Goal: Task Accomplishment & Management: Complete application form

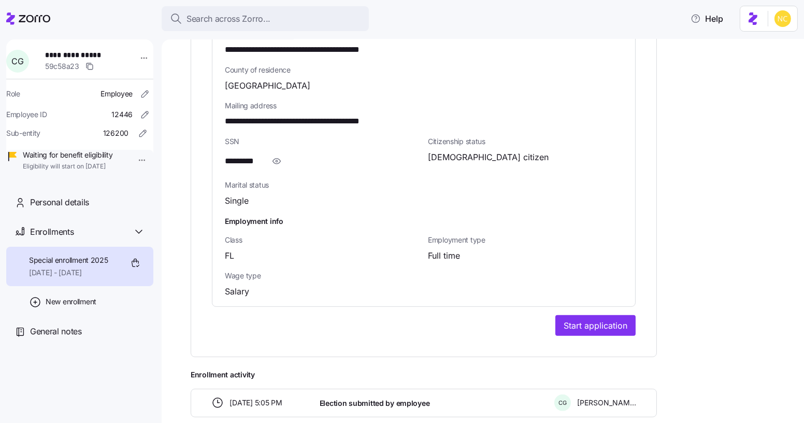
scroll to position [711, 0]
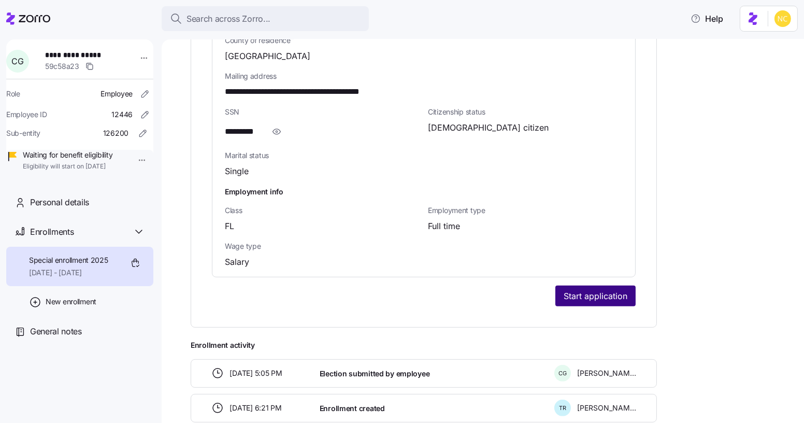
click at [598, 290] on span "Start application" at bounding box center [596, 296] width 64 height 12
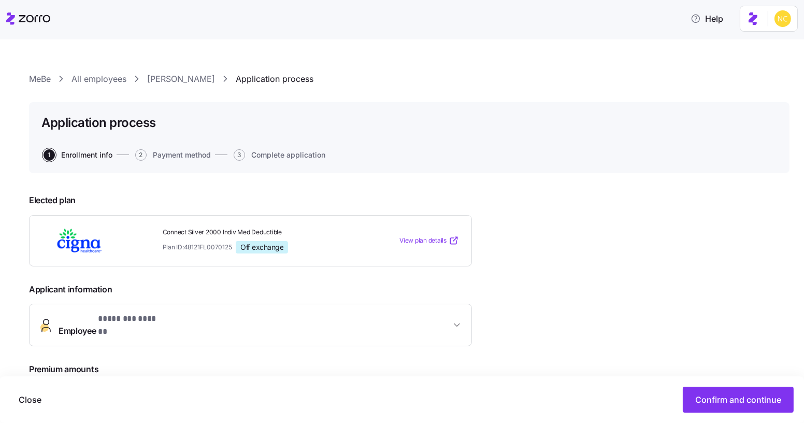
scroll to position [157, 0]
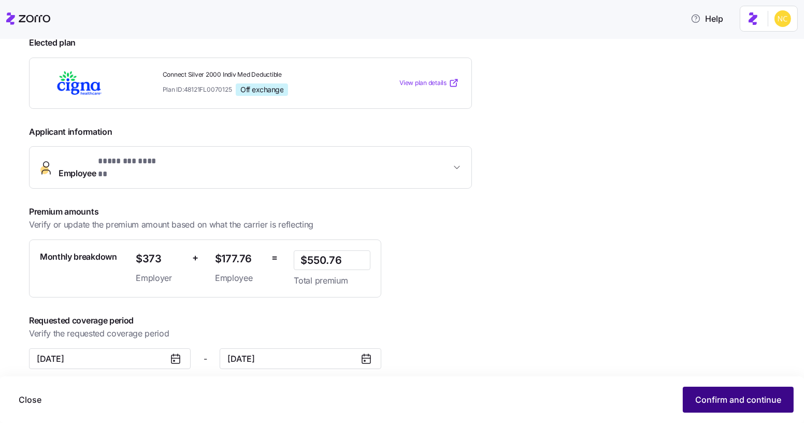
click at [696, 396] on span "Confirm and continue" at bounding box center [738, 399] width 86 height 12
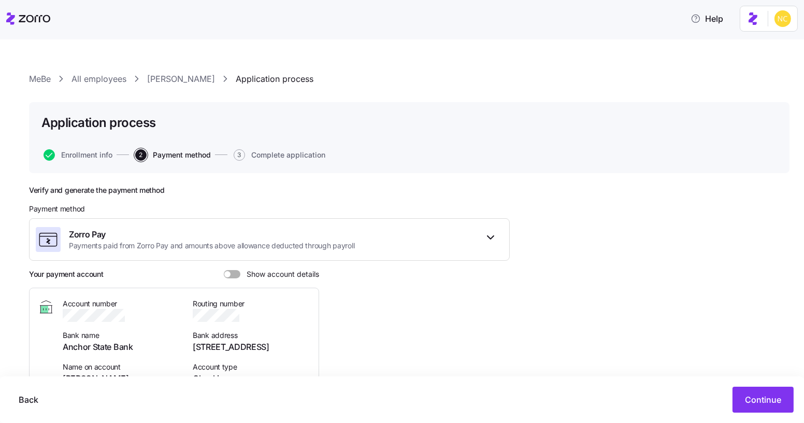
scroll to position [52, 0]
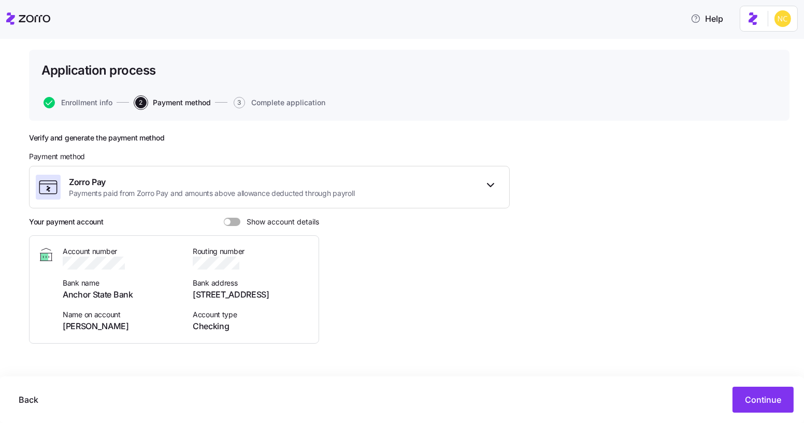
click at [233, 225] on span at bounding box center [236, 222] width 10 height 8
click at [224, 218] on input "Show account details" at bounding box center [224, 218] width 0 height 0
click at [132, 259] on icon "button" at bounding box center [137, 262] width 10 height 10
click at [249, 266] on icon "button" at bounding box center [245, 262] width 10 height 10
drag, startPoint x: 135, startPoint y: 291, endPoint x: 60, endPoint y: 292, distance: 75.6
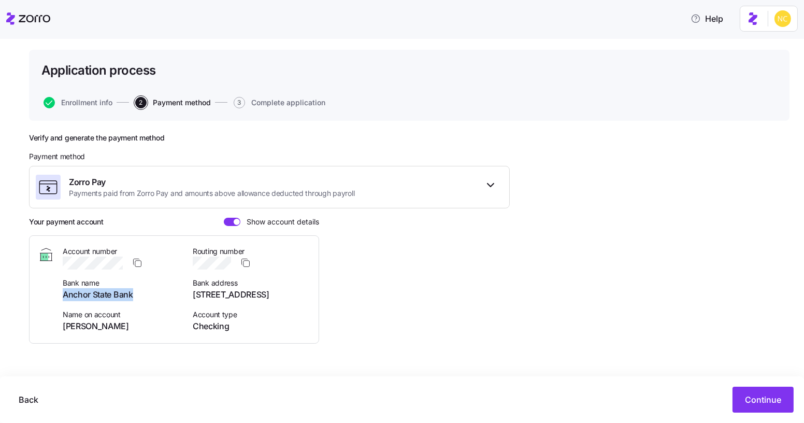
click at [60, 292] on div "Account number Bank name Anchor State Bank Name on account Courtney Griggs Rout…" at bounding box center [174, 289] width 272 height 87
copy span "Anchor State Bank"
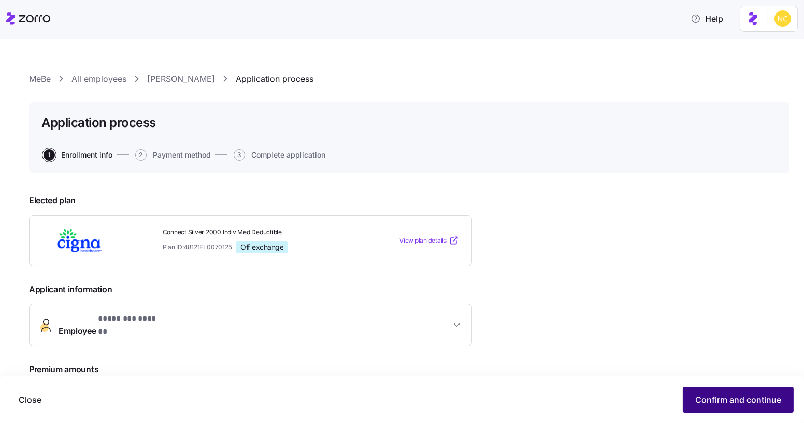
click at [704, 397] on span "Confirm and continue" at bounding box center [738, 399] width 86 height 12
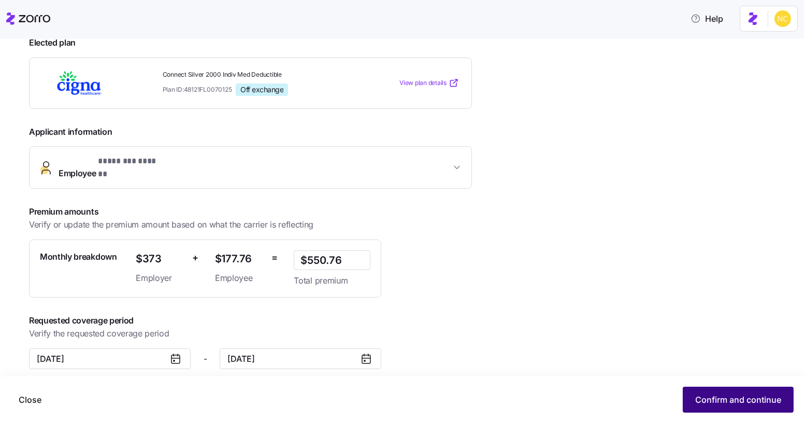
click at [735, 402] on span "Confirm and continue" at bounding box center [738, 399] width 86 height 12
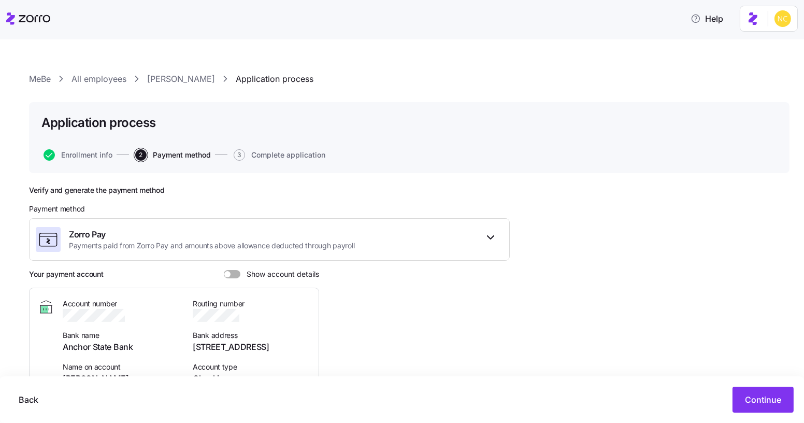
scroll to position [48, 0]
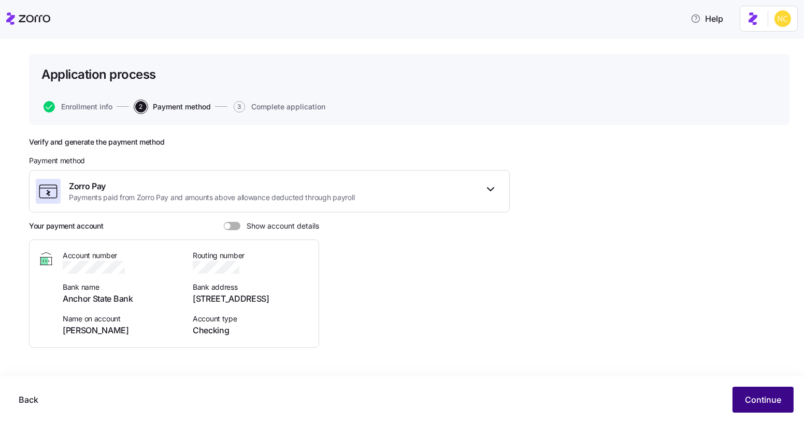
click at [772, 393] on button "Continue" at bounding box center [762, 399] width 61 height 26
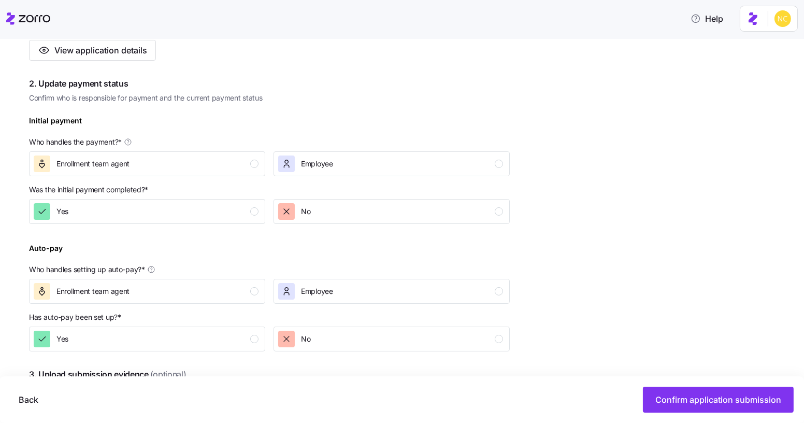
scroll to position [256, 0]
click at [165, 211] on div "Yes" at bounding box center [146, 210] width 225 height 17
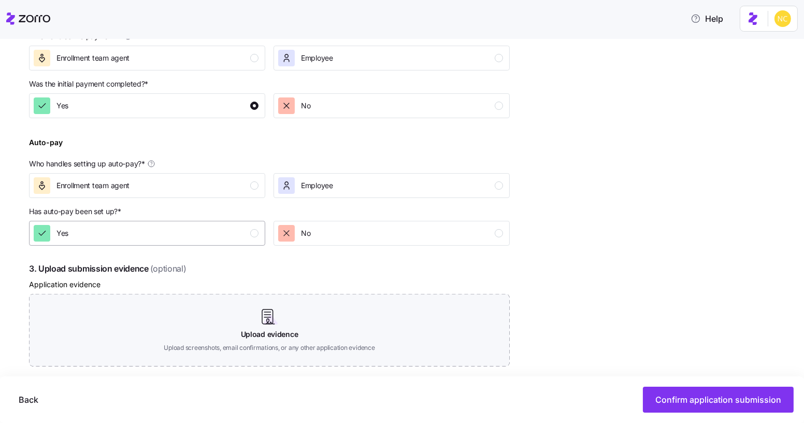
click at [159, 245] on button "Yes" at bounding box center [147, 233] width 236 height 25
click at [314, 197] on button "Employee" at bounding box center [392, 185] width 236 height 25
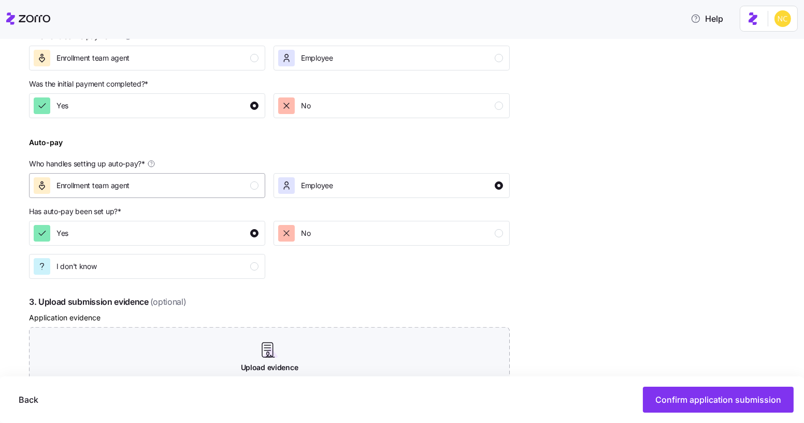
click at [223, 188] on div "Enrollment team agent" at bounding box center [146, 185] width 225 height 17
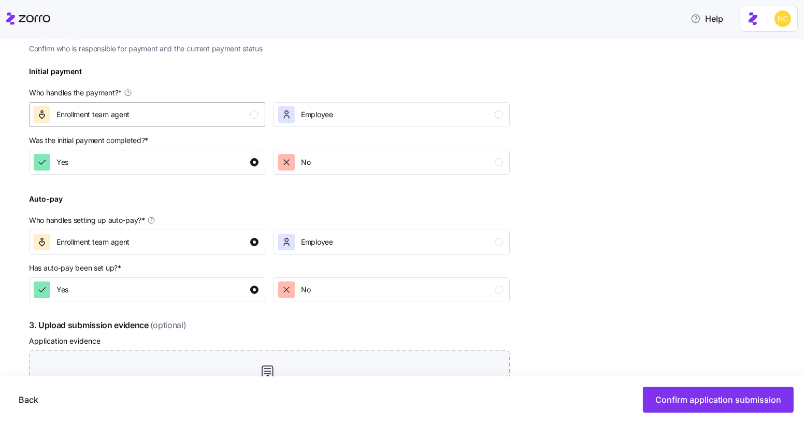
click at [194, 119] on div "Enrollment team agent" at bounding box center [146, 114] width 225 height 17
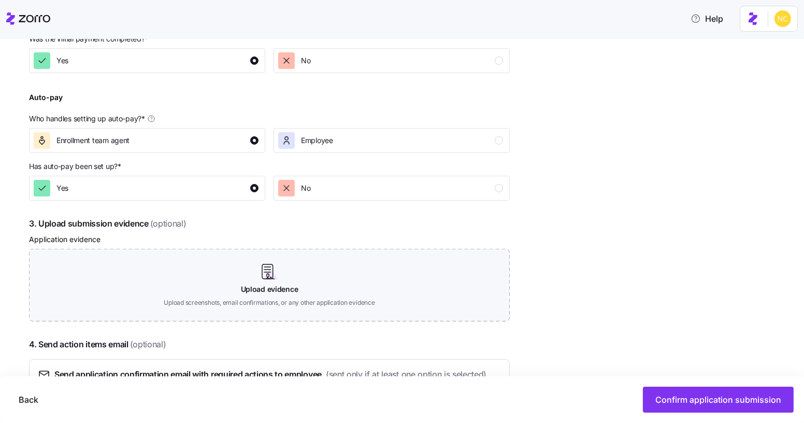
scroll to position [485, 0]
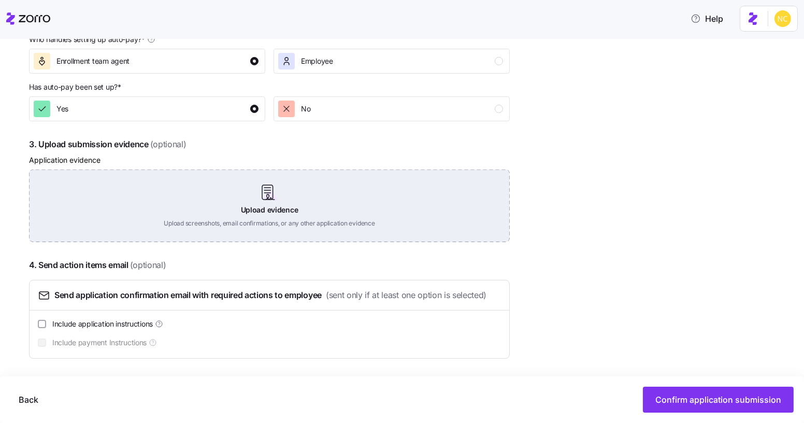
click at [267, 195] on div "Upload evidence Upload screenshots, email confirmations, or any other applicati…" at bounding box center [269, 205] width 481 height 73
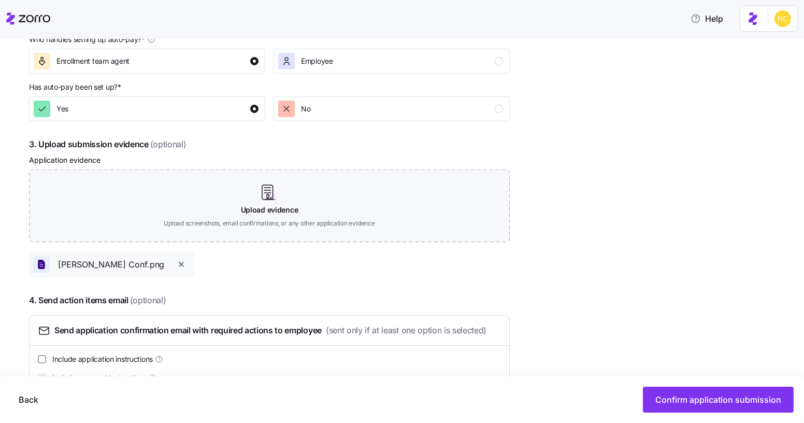
scroll to position [520, 0]
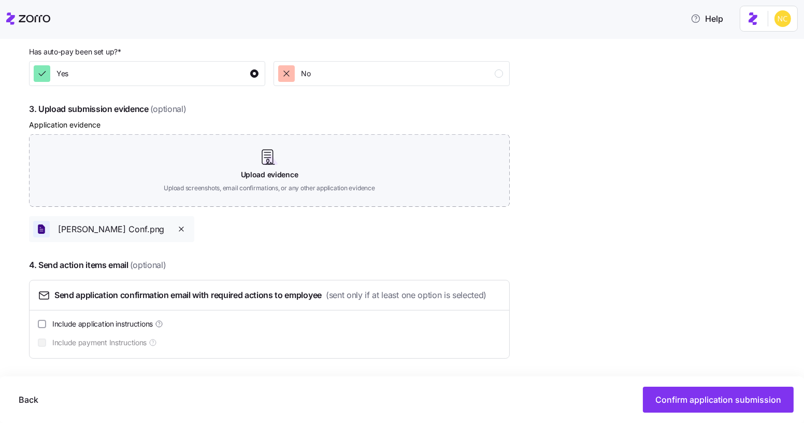
click at [672, 381] on div "Back Confirm application submission" at bounding box center [402, 399] width 804 height 47
click at [673, 385] on div "Back Confirm application submission" at bounding box center [402, 399] width 804 height 47
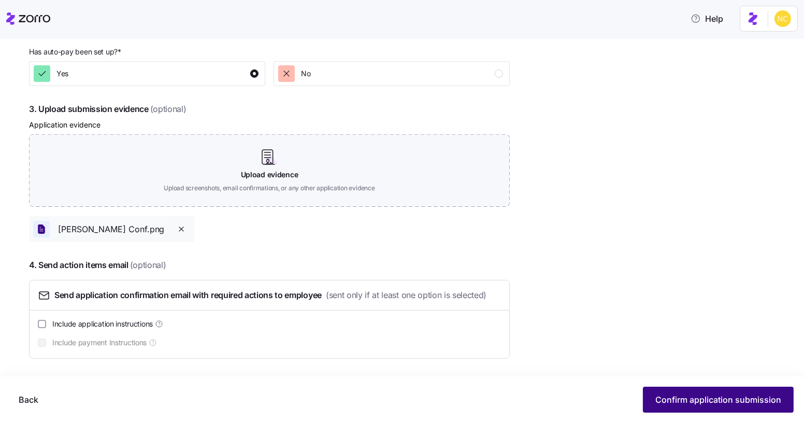
click at [675, 392] on button "Confirm application submission" at bounding box center [718, 399] width 151 height 26
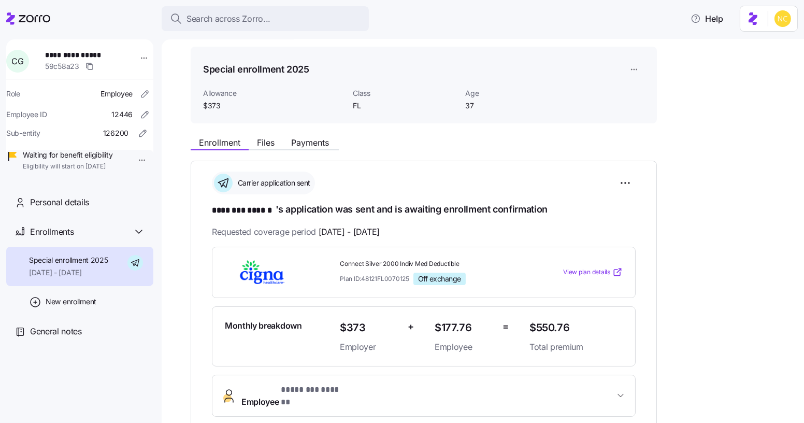
scroll to position [31, 0]
click at [264, 148] on button "Files" at bounding box center [266, 142] width 34 height 12
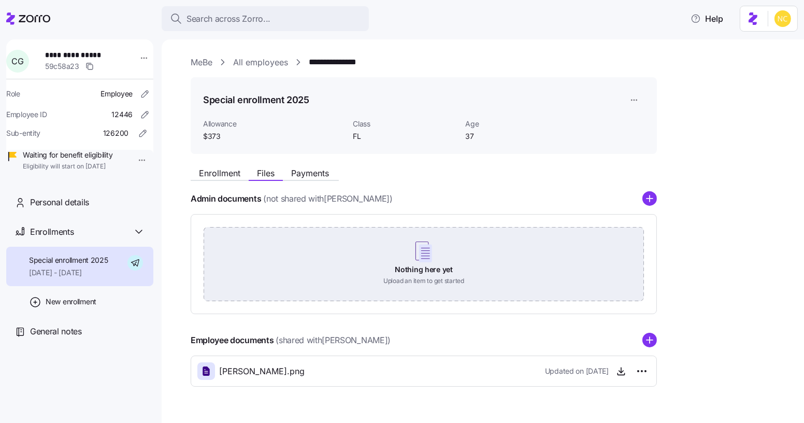
scroll to position [25, 0]
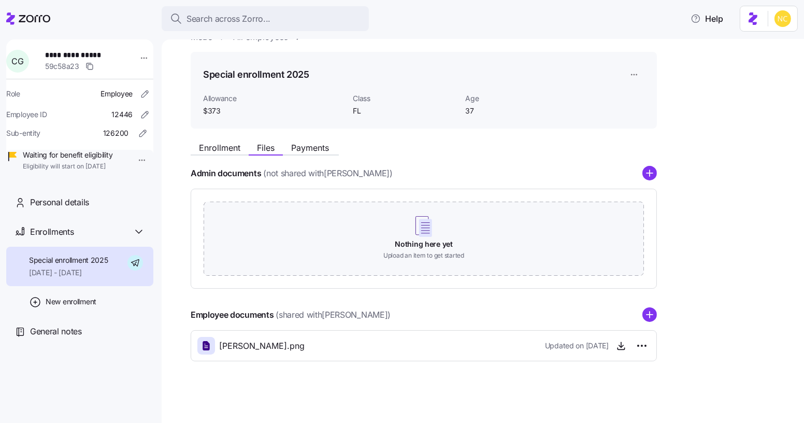
click at [295, 345] on span "Courtney_Griggs_Conf.png" at bounding box center [261, 345] width 85 height 13
click at [615, 348] on span "button" at bounding box center [621, 346] width 16 height 16
click at [621, 341] on icon "button" at bounding box center [621, 345] width 10 height 10
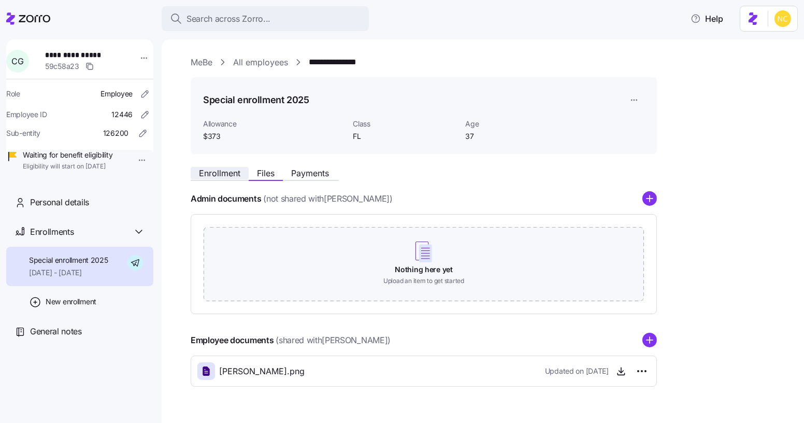
click at [219, 169] on span "Enrollment" at bounding box center [219, 173] width 41 height 8
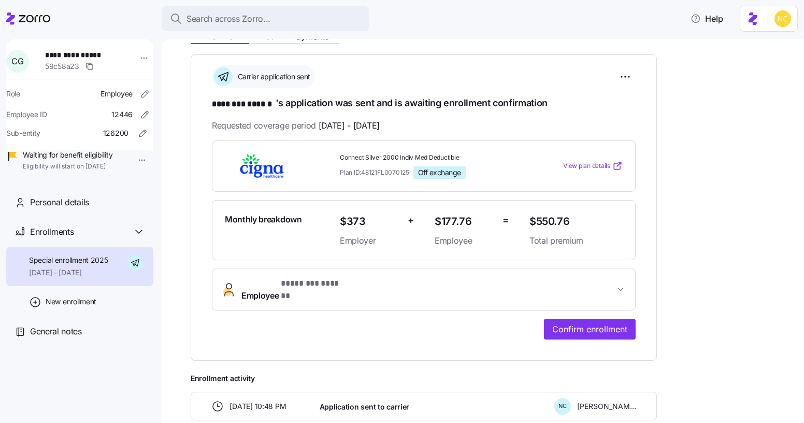
scroll to position [131, 0]
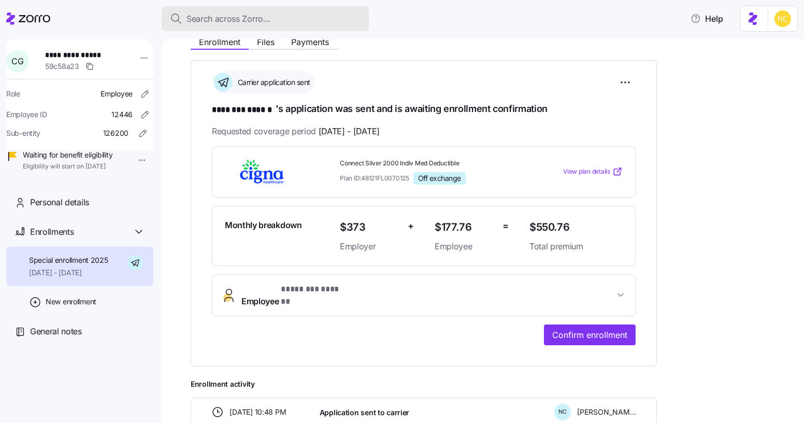
click at [243, 14] on span "Search across Zorro..." at bounding box center [228, 18] width 84 height 13
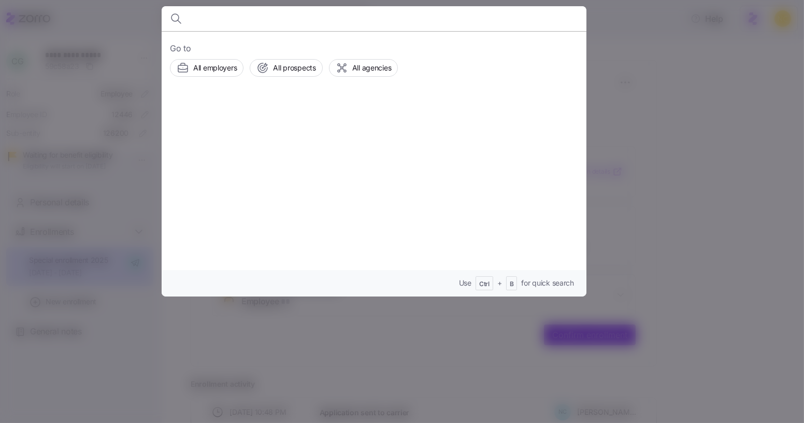
type input "j"
type input "u"
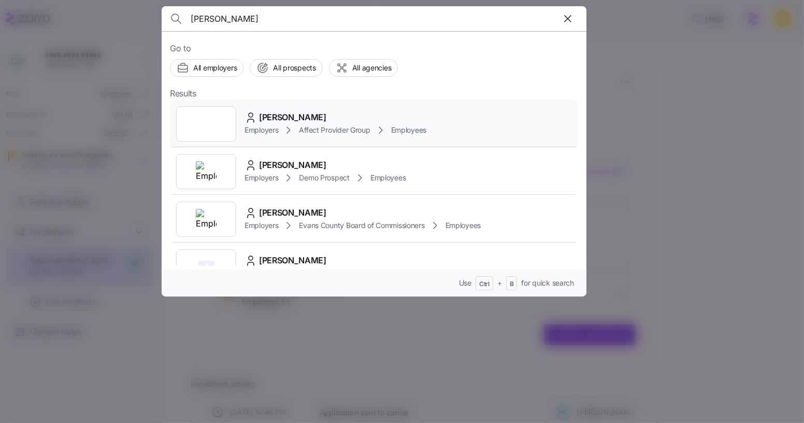
type input "justin hampton"
click at [310, 111] on span "Justin Hampton" at bounding box center [292, 117] width 67 height 13
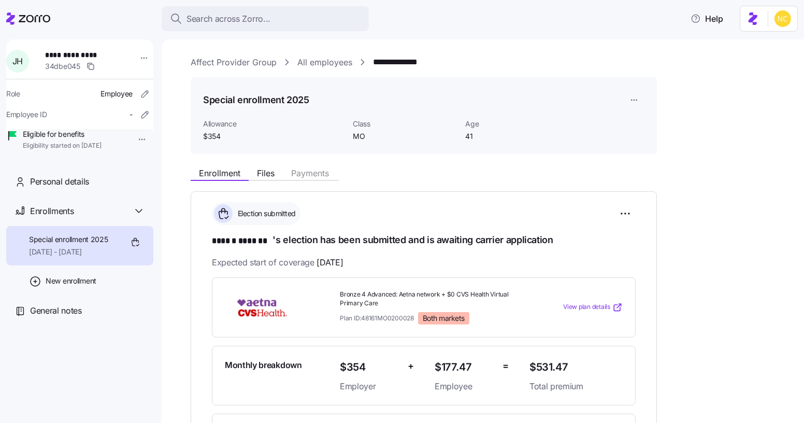
scroll to position [105, 0]
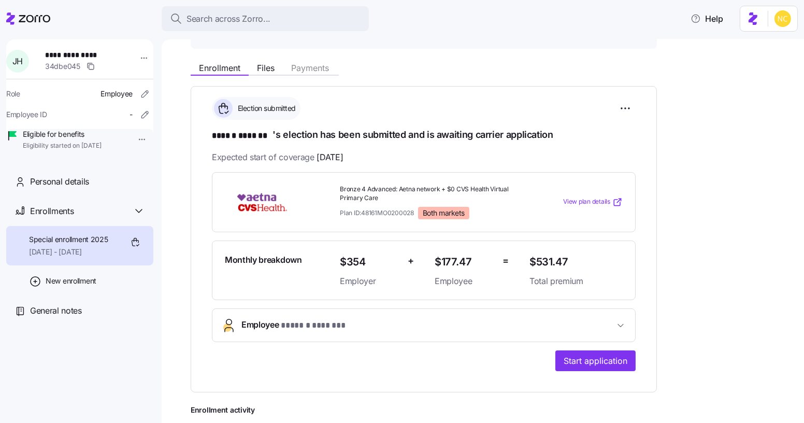
click at [344, 320] on span "* ****** ******* *" at bounding box center [313, 325] width 65 height 13
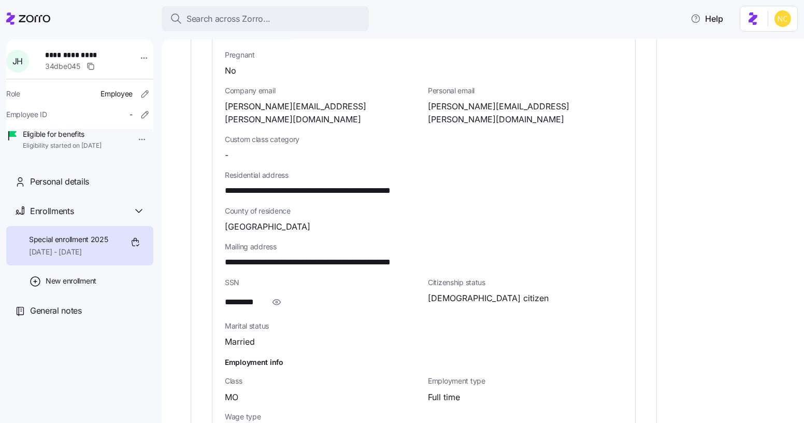
scroll to position [541, 0]
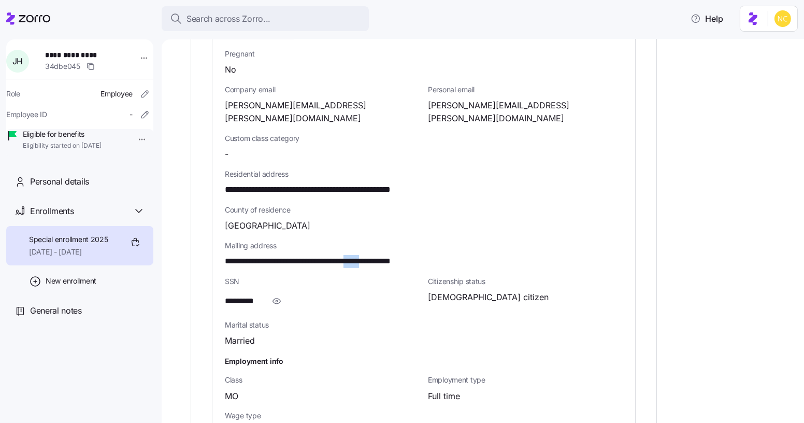
drag, startPoint x: 382, startPoint y: 242, endPoint x: 404, endPoint y: 249, distance: 22.3
click at [404, 255] on span "**********" at bounding box center [338, 261] width 226 height 13
copy span "*****"
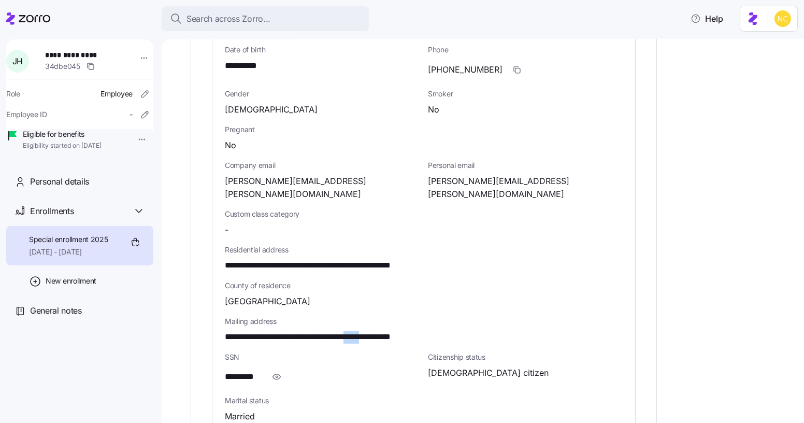
scroll to position [465, 0]
click at [282, 152] on div "Pregnant No" at bounding box center [424, 139] width 406 height 36
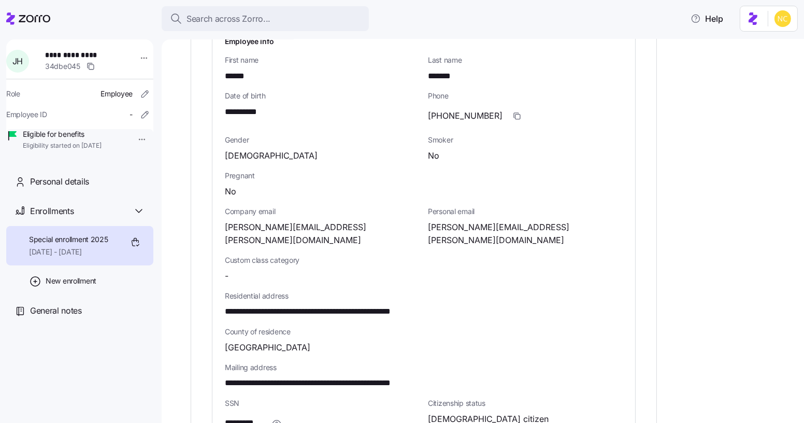
scroll to position [414, 0]
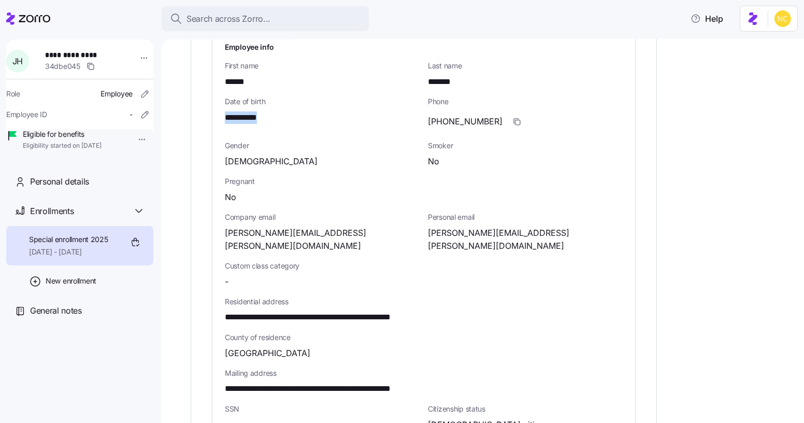
drag, startPoint x: 274, startPoint y: 121, endPoint x: 200, endPoint y: 118, distance: 73.6
click at [200, 118] on div "**********" at bounding box center [424, 200] width 466 height 847
copy span "**********"
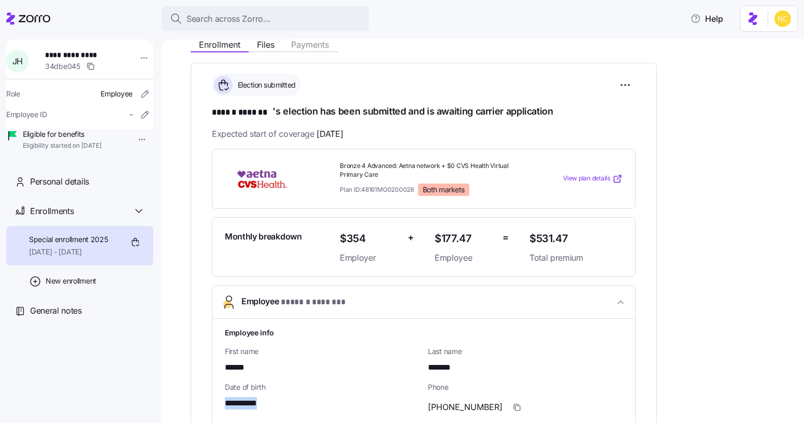
scroll to position [127, 0]
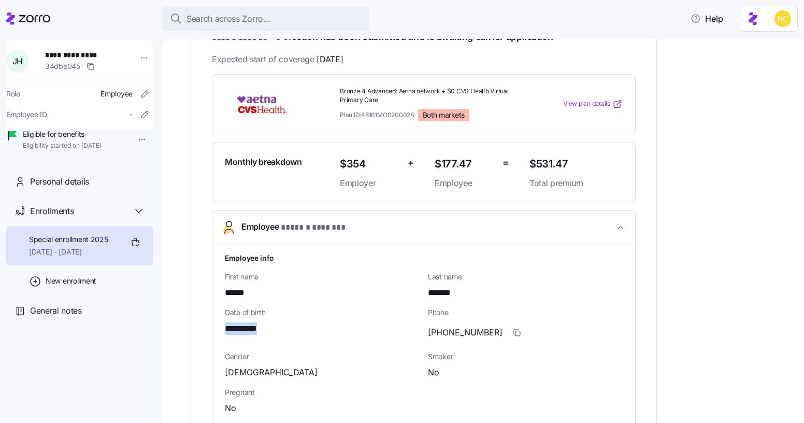
copy span "**********"
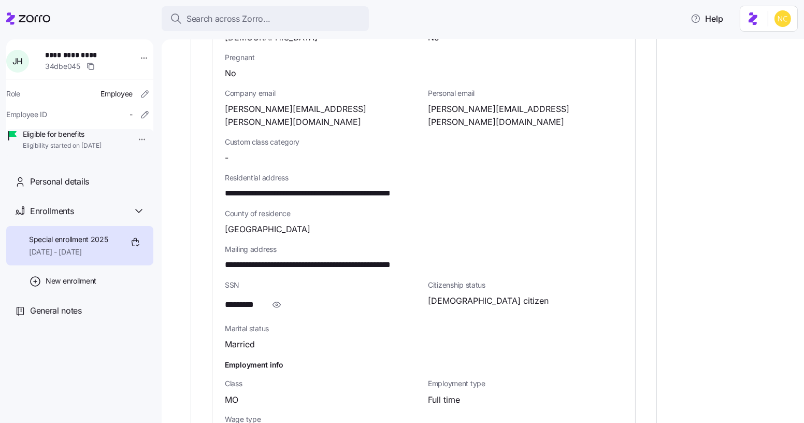
scroll to position [549, 0]
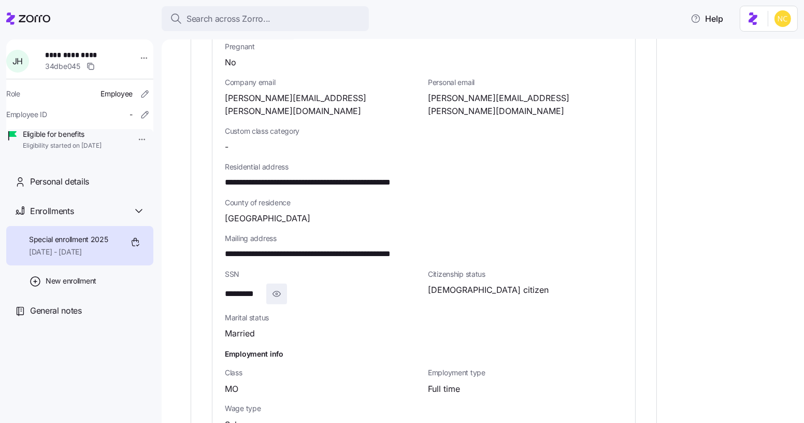
click at [277, 287] on icon "button" at bounding box center [276, 293] width 10 height 12
drag, startPoint x: 224, startPoint y: 277, endPoint x: 279, endPoint y: 281, distance: 55.1
click at [279, 283] on div "**********" at bounding box center [322, 293] width 195 height 21
copy span "**********"
drag, startPoint x: 224, startPoint y: 168, endPoint x: 321, endPoint y: 169, distance: 96.4
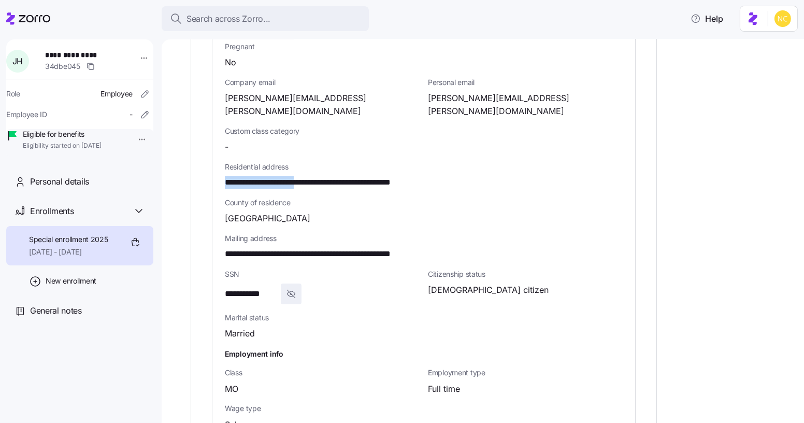
click at [321, 176] on span "**********" at bounding box center [338, 182] width 226 height 13
copy span "**********"
drag, startPoint x: 327, startPoint y: 165, endPoint x: 359, endPoint y: 170, distance: 32.0
click at [359, 176] on span "**********" at bounding box center [338, 182] width 226 height 13
copy span "*********"
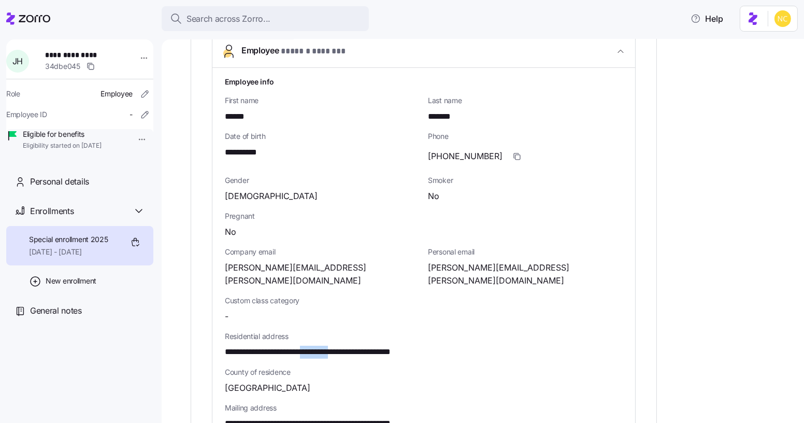
scroll to position [358, 0]
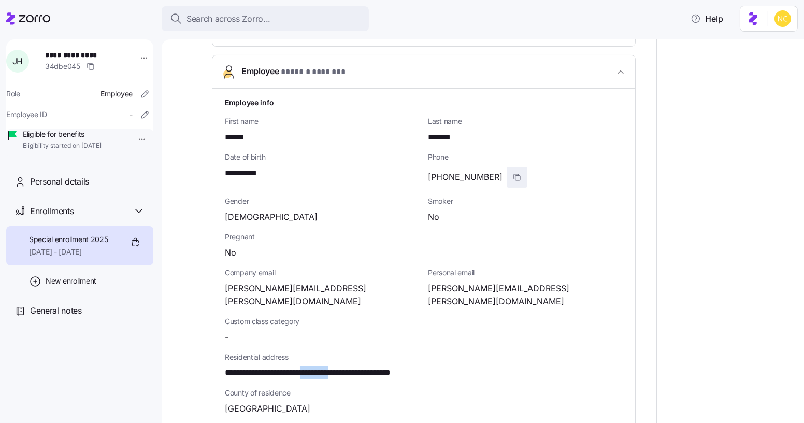
click at [513, 173] on icon "button" at bounding box center [517, 177] width 8 height 8
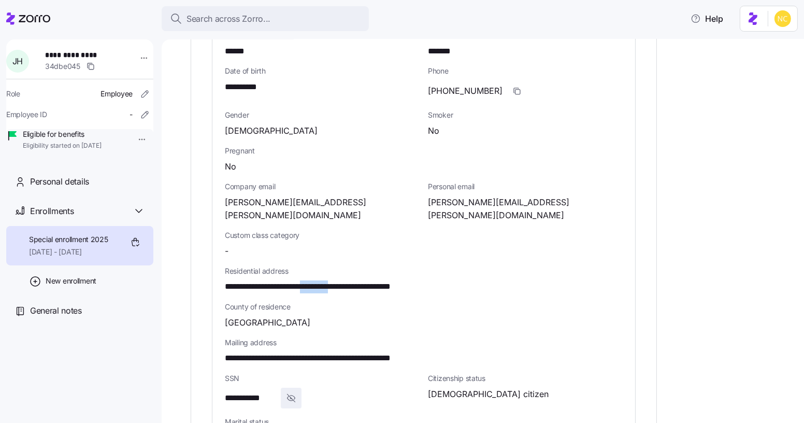
scroll to position [420, 0]
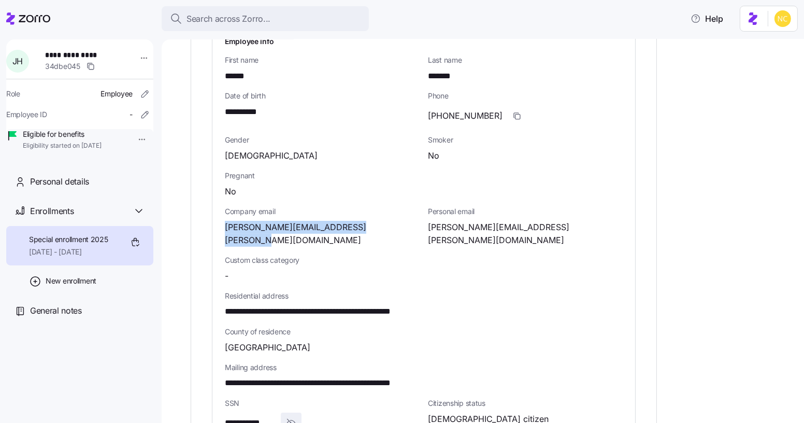
drag, startPoint x: 221, startPoint y: 224, endPoint x: 400, endPoint y: 219, distance: 178.8
click at [400, 219] on div "**********" at bounding box center [423, 297] width 423 height 540
copy span "justin.hampton@affecttherapeutics.com"
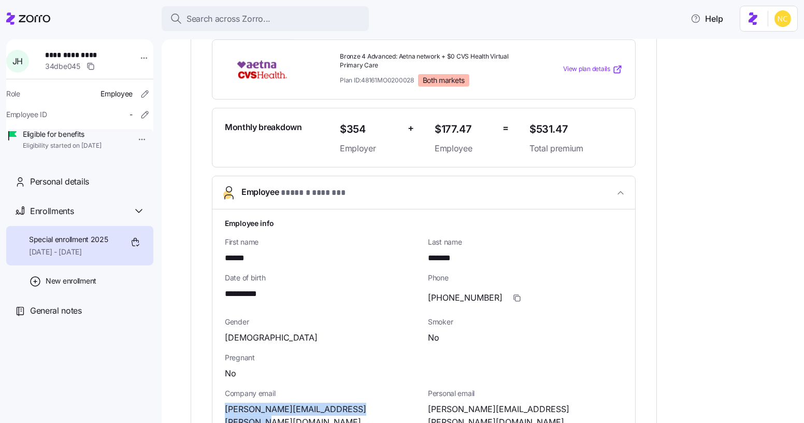
click at [313, 186] on span "* ****** ******* *" at bounding box center [313, 192] width 65 height 13
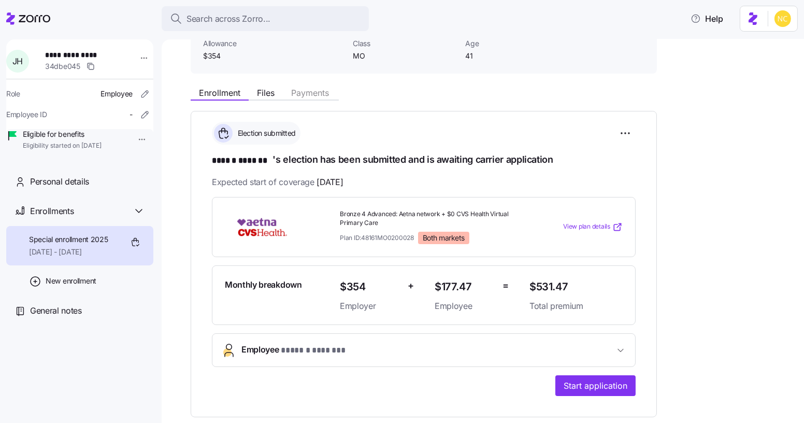
scroll to position [79, 0]
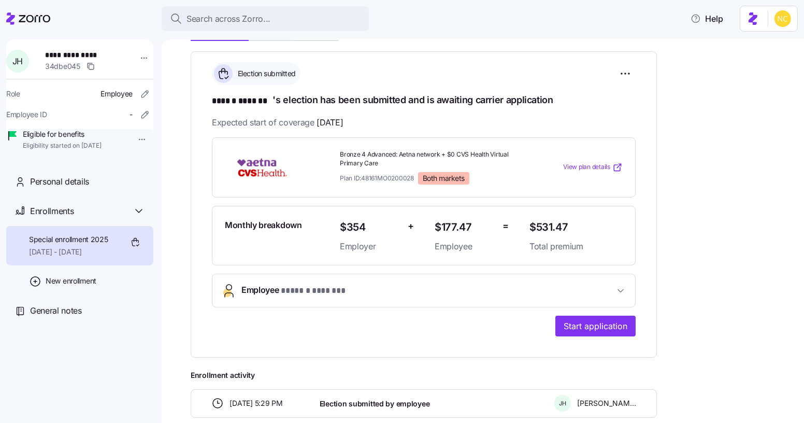
click at [356, 278] on button "Employee * ****** ******* *" at bounding box center [423, 290] width 423 height 33
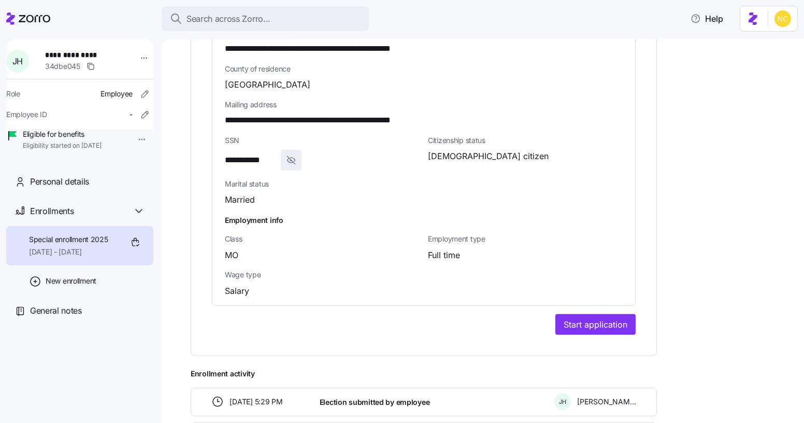
scroll to position [687, 0]
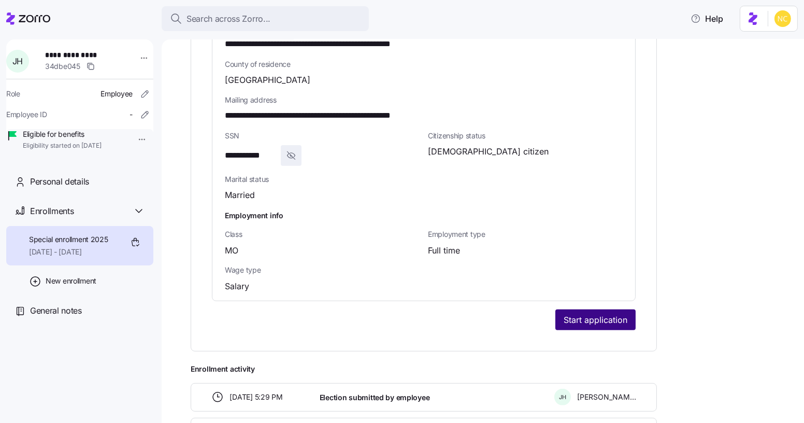
click at [581, 313] on span "Start application" at bounding box center [596, 319] width 64 height 12
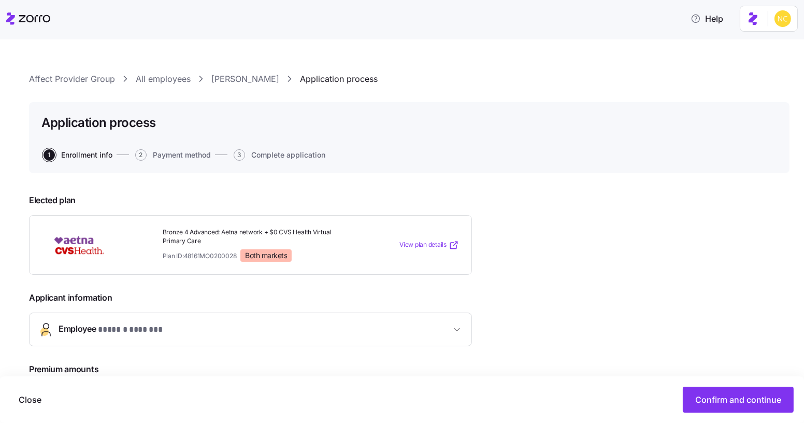
scroll to position [166, 0]
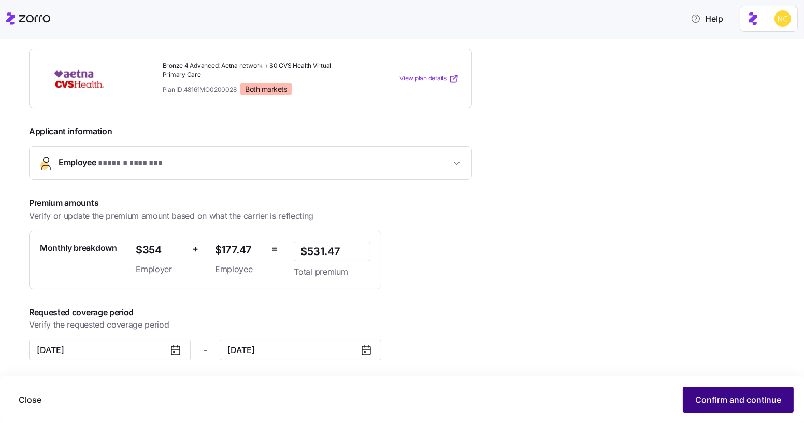
click at [779, 395] on span "Confirm and continue" at bounding box center [738, 399] width 86 height 12
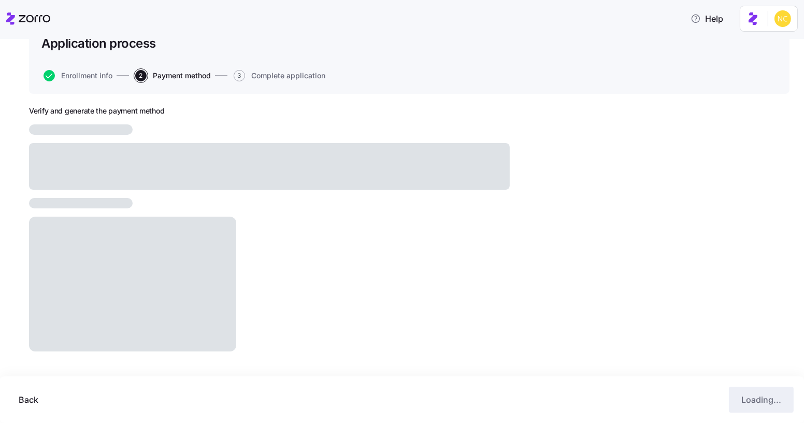
scroll to position [70, 0]
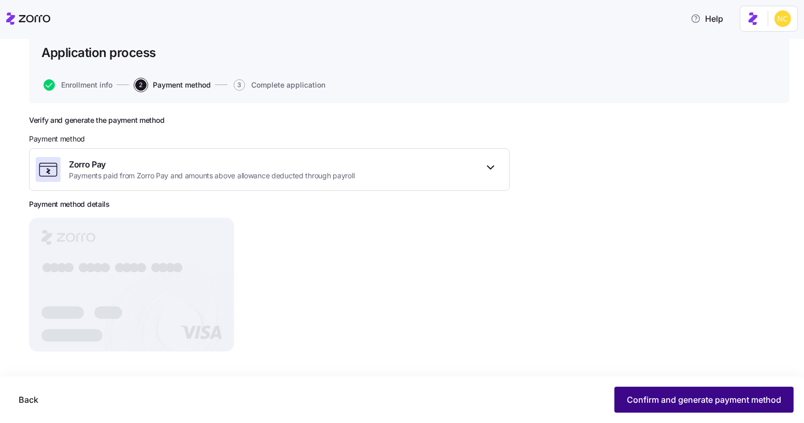
click at [680, 402] on span "Confirm and generate payment method" at bounding box center [704, 399] width 154 height 12
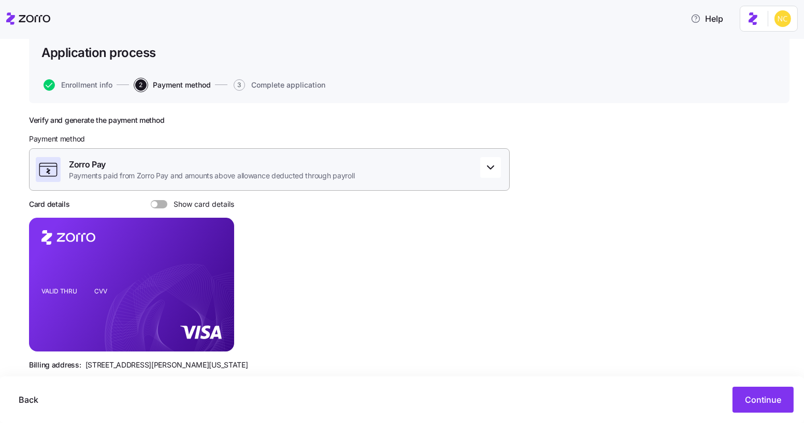
scroll to position [89, 0]
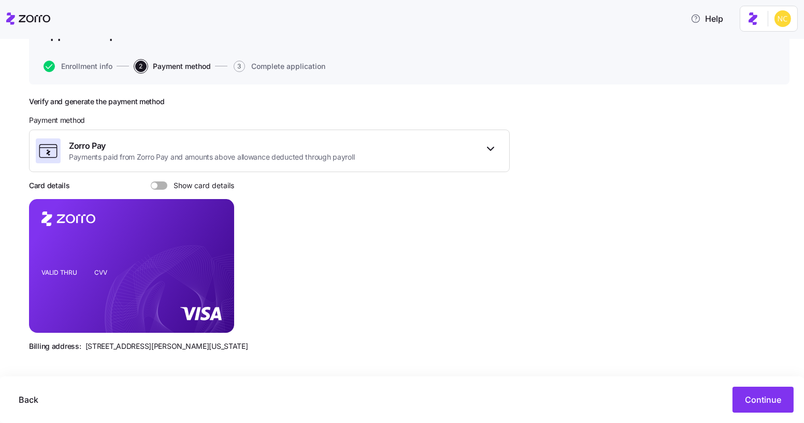
click at [167, 182] on span "Show card details" at bounding box center [200, 185] width 67 height 8
click at [151, 181] on input "Show card details" at bounding box center [151, 181] width 0 height 0
click at [218, 248] on icon "copy-to-clipboard" at bounding box center [216, 248] width 6 height 6
click at [30, 399] on span "Back" at bounding box center [29, 399] width 20 height 12
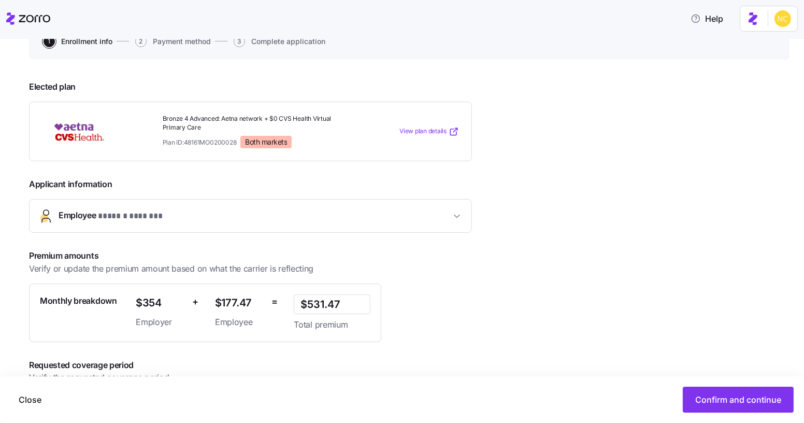
scroll to position [166, 0]
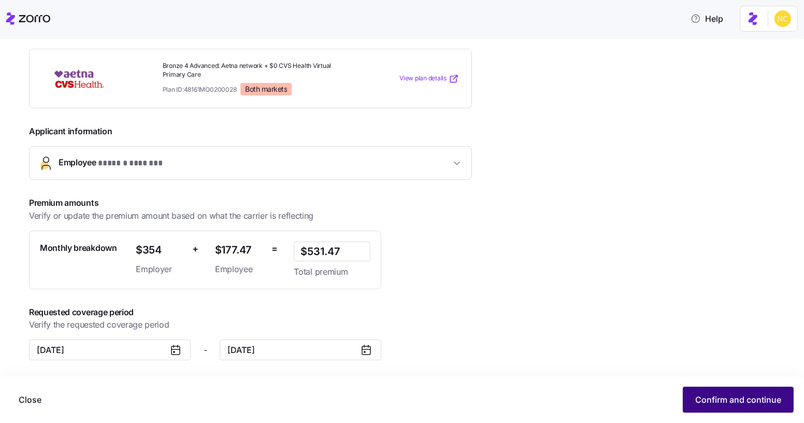
click at [696, 393] on button "Confirm and continue" at bounding box center [738, 399] width 111 height 26
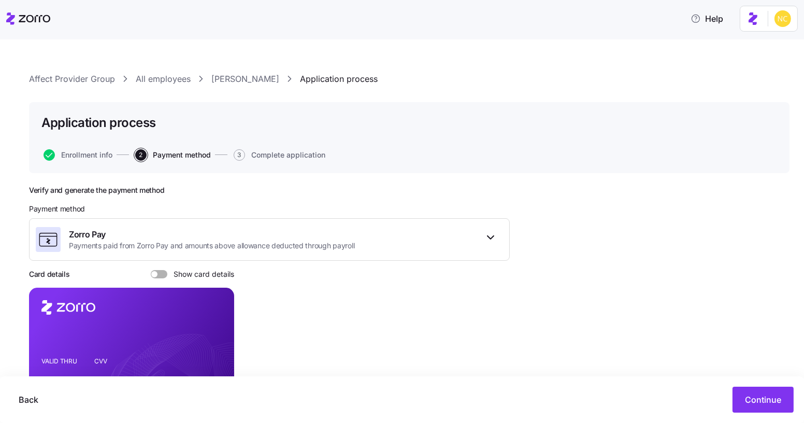
scroll to position [89, 0]
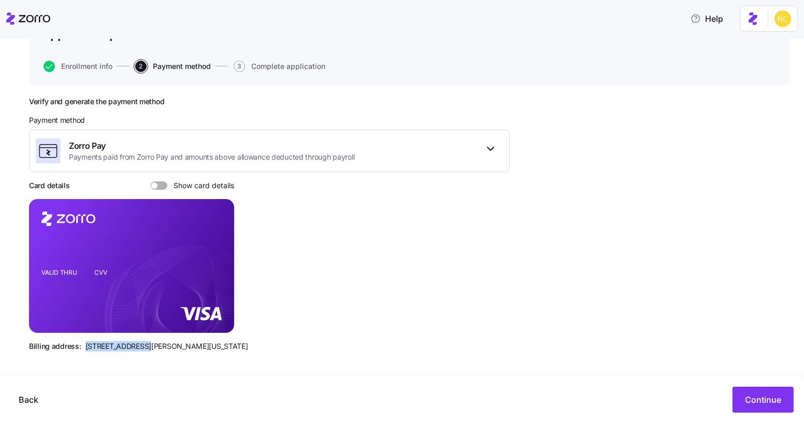
drag, startPoint x: 82, startPoint y: 344, endPoint x: 139, endPoint y: 341, distance: 57.1
click at [139, 341] on div "Billing address: 810 Sharon Drive, Westlake, Ohio 44145" at bounding box center [269, 346] width 481 height 10
copy span "810 Sharon Drive"
drag, startPoint x: 145, startPoint y: 343, endPoint x: 172, endPoint y: 348, distance: 27.9
click at [172, 348] on span "810 Sharon Drive, Westlake, Ohio 44145" at bounding box center [166, 346] width 163 height 10
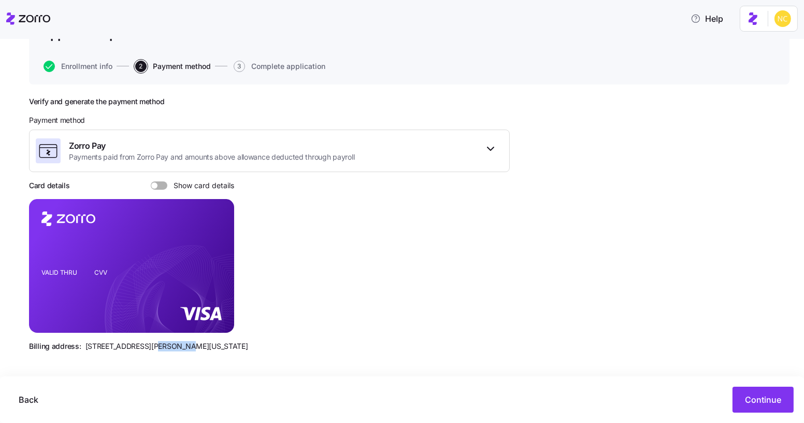
copy span "Westlake"
drag, startPoint x: 197, startPoint y: 344, endPoint x: 228, endPoint y: 338, distance: 32.3
click at [228, 338] on div "Verify and generate the payment method Payment method Zorro Pay Payments paid f…" at bounding box center [269, 228] width 481 height 263
click at [33, 404] on span "Back" at bounding box center [29, 399] width 20 height 12
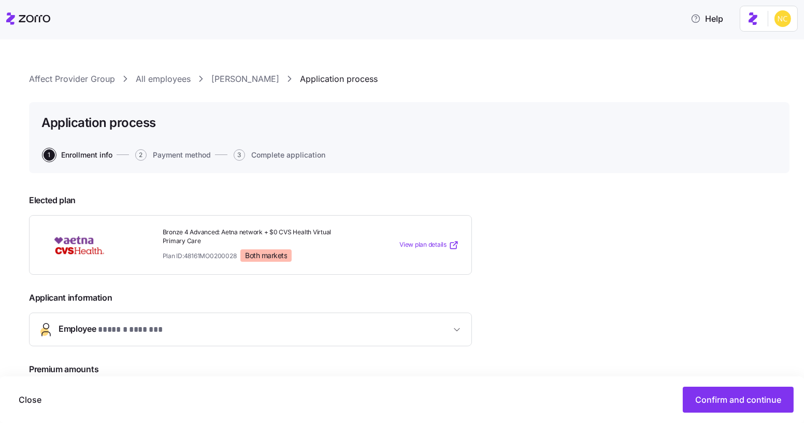
scroll to position [165, 0]
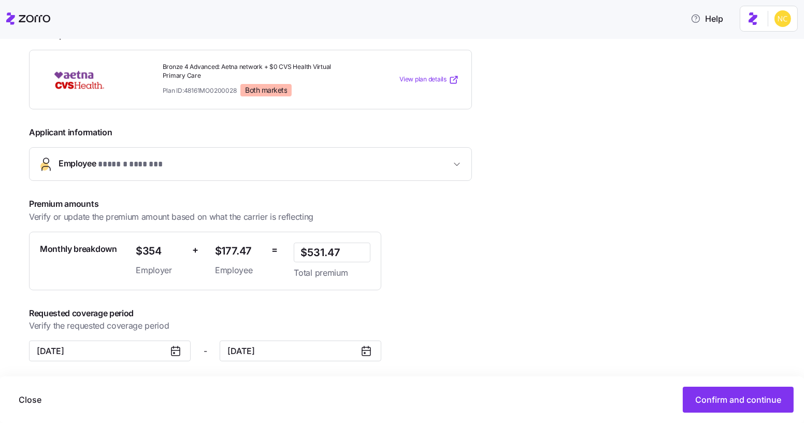
click at [162, 160] on span "* ****** ******* *" at bounding box center [130, 164] width 65 height 13
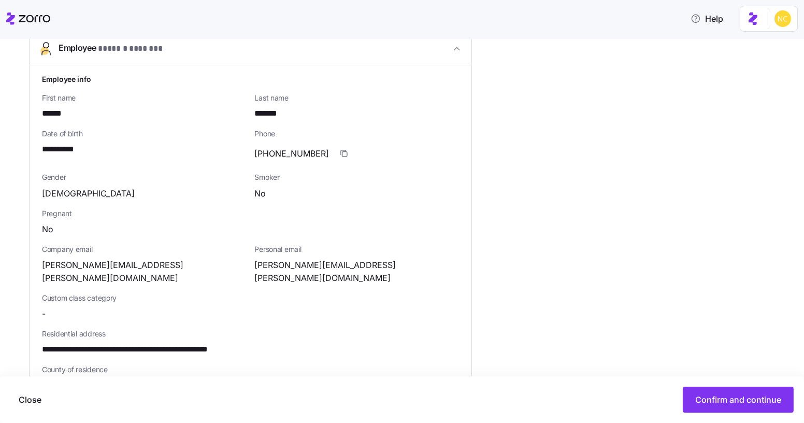
scroll to position [314, 0]
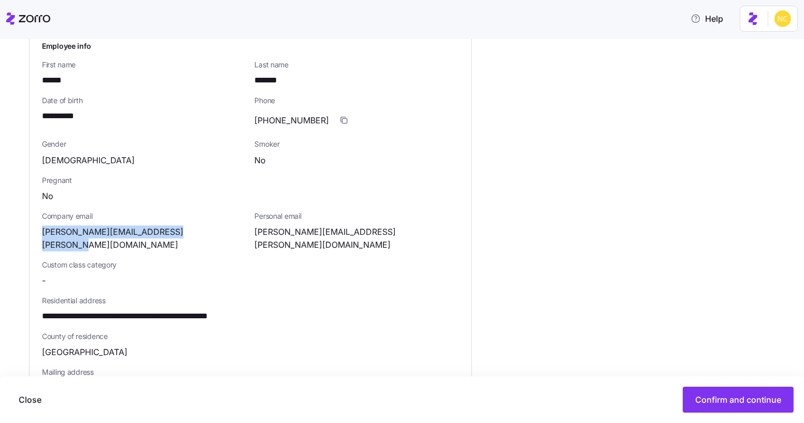
drag, startPoint x: 39, startPoint y: 233, endPoint x: 211, endPoint y: 228, distance: 172.0
click at [211, 228] on div "**********" at bounding box center [251, 302] width 442 height 540
click at [717, 406] on button "Confirm and continue" at bounding box center [738, 399] width 111 height 26
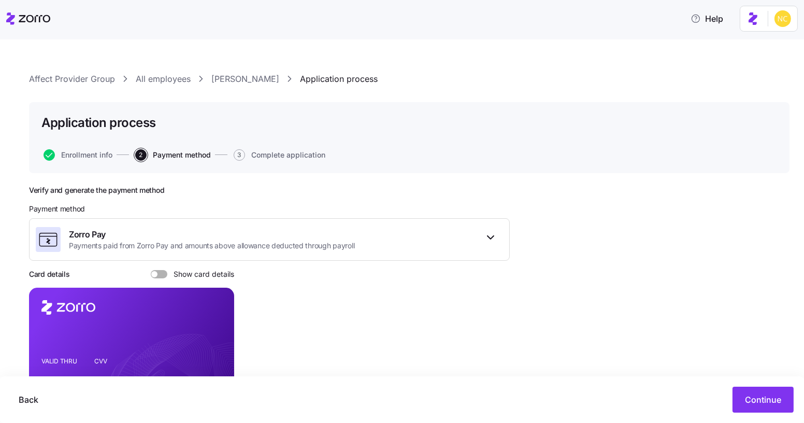
scroll to position [89, 0]
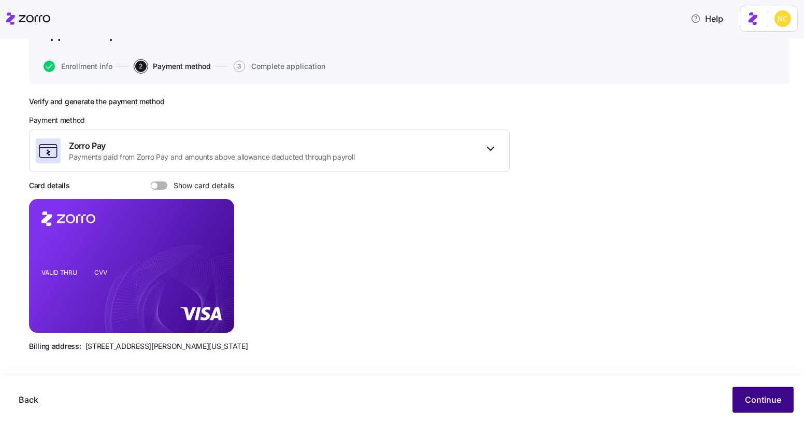
click at [751, 404] on span "Continue" at bounding box center [763, 399] width 36 height 12
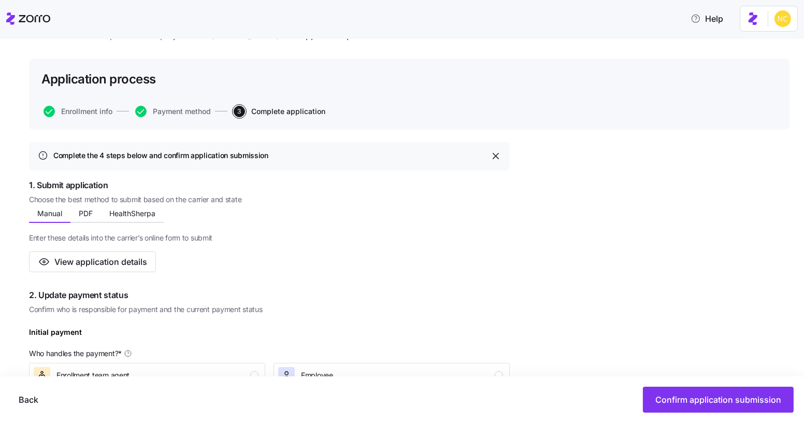
scroll to position [218, 0]
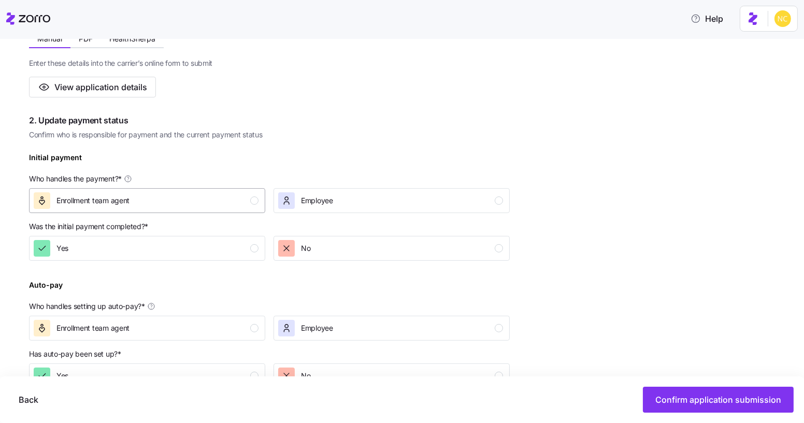
click at [205, 209] on button "Enrollment team agent" at bounding box center [147, 200] width 236 height 25
click at [200, 239] on button "Yes" at bounding box center [147, 248] width 236 height 25
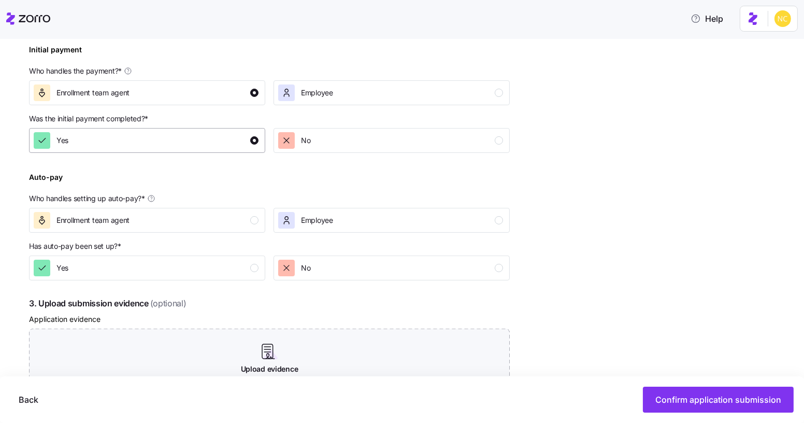
scroll to position [327, 0]
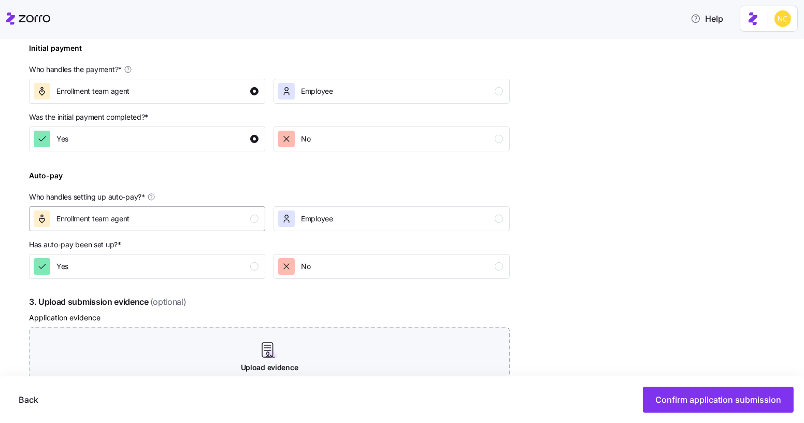
click at [200, 222] on div "Enrollment team agent" at bounding box center [146, 218] width 225 height 17
click at [295, 265] on div "No" at bounding box center [294, 266] width 32 height 17
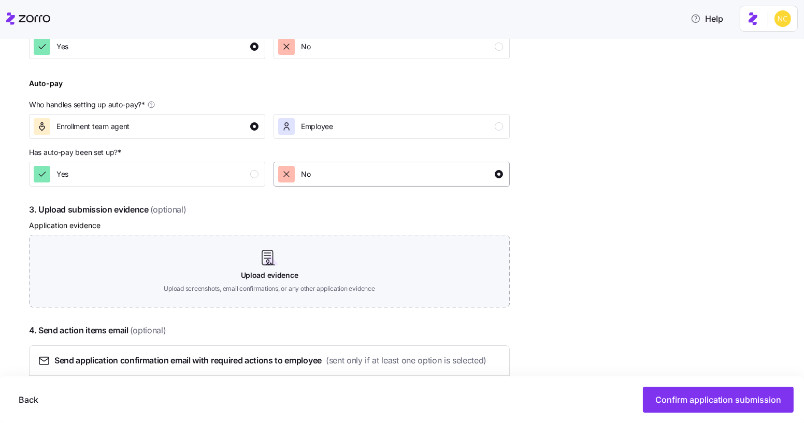
scroll to position [421, 0]
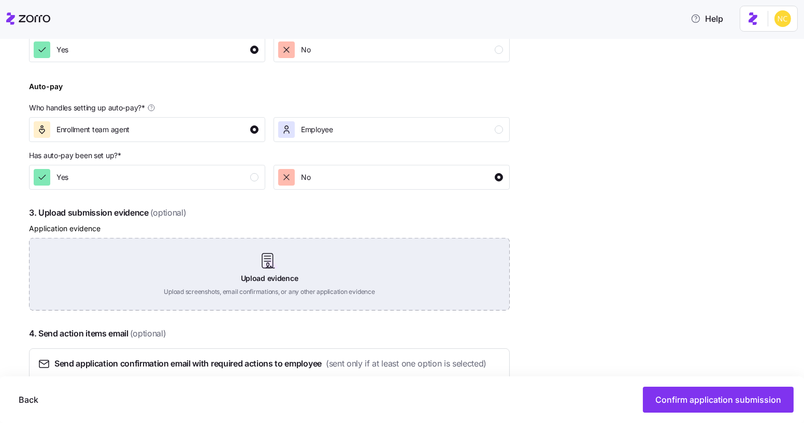
click at [261, 249] on div "Upload evidence Upload screenshots, email confirmations, or any other applicati…" at bounding box center [269, 274] width 481 height 73
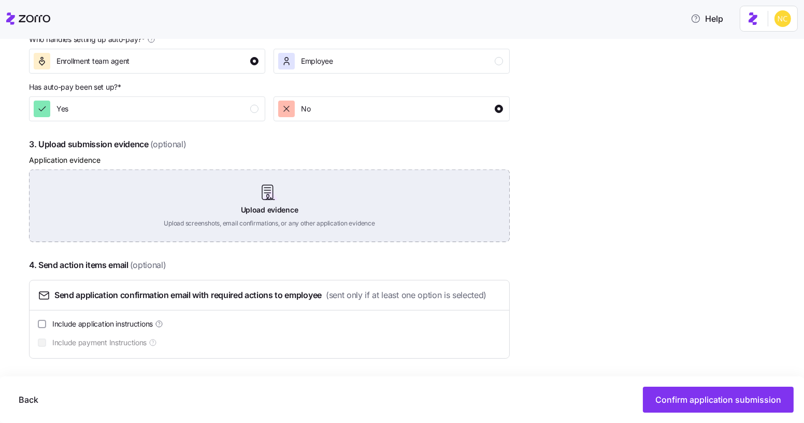
scroll to position [485, 0]
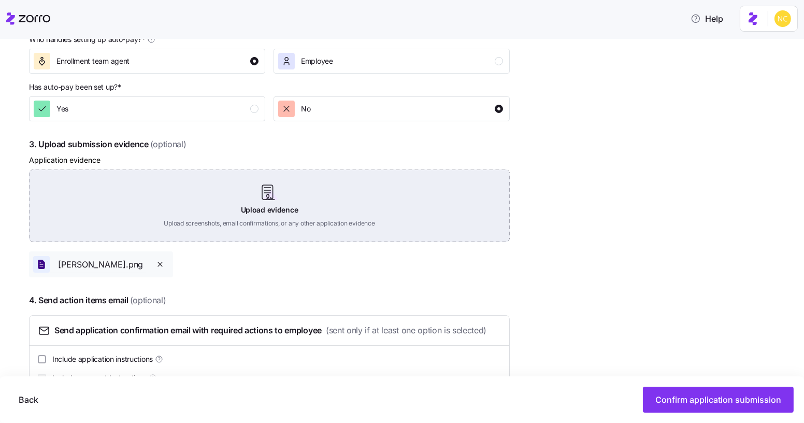
click at [301, 190] on div "Upload evidence Upload screenshots, email confirmations, or any other applicati…" at bounding box center [269, 205] width 481 height 73
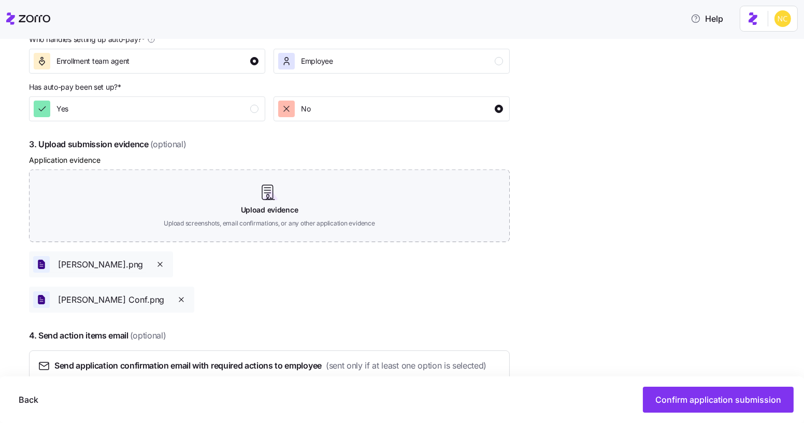
scroll to position [555, 0]
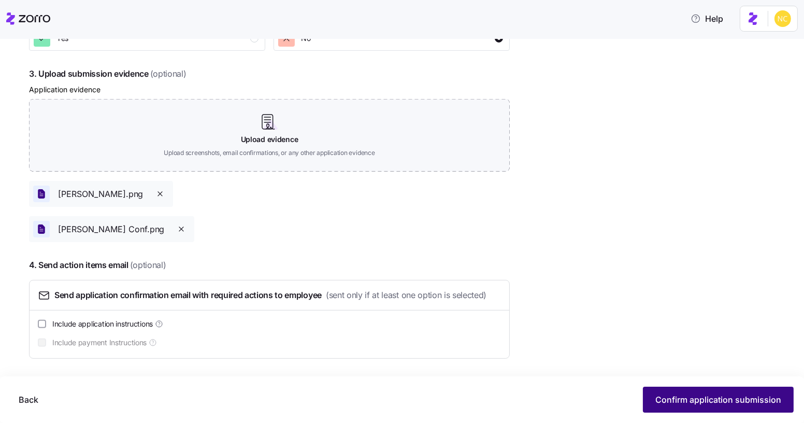
click at [685, 392] on button "Confirm application submission" at bounding box center [718, 399] width 151 height 26
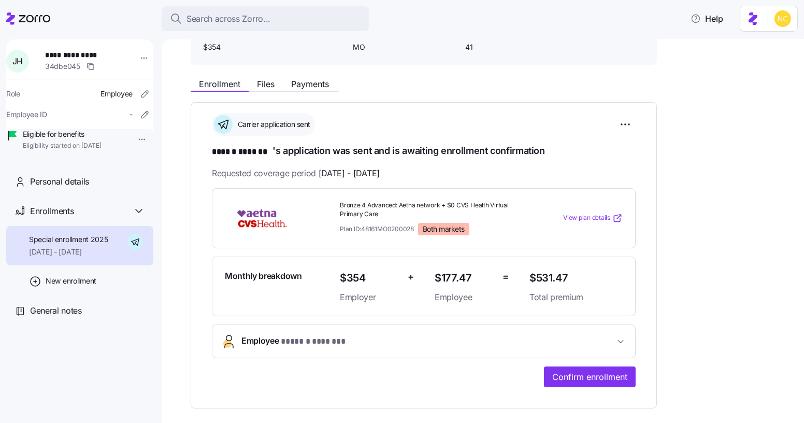
scroll to position [88, 0]
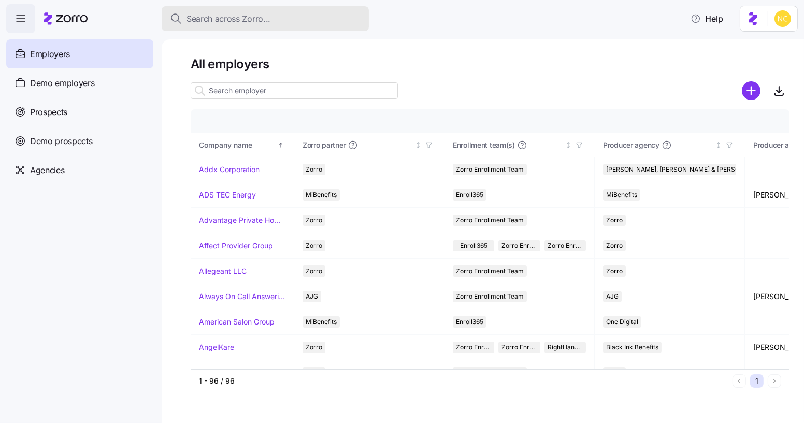
click at [298, 16] on div "Search across Zorro..." at bounding box center [265, 18] width 191 height 13
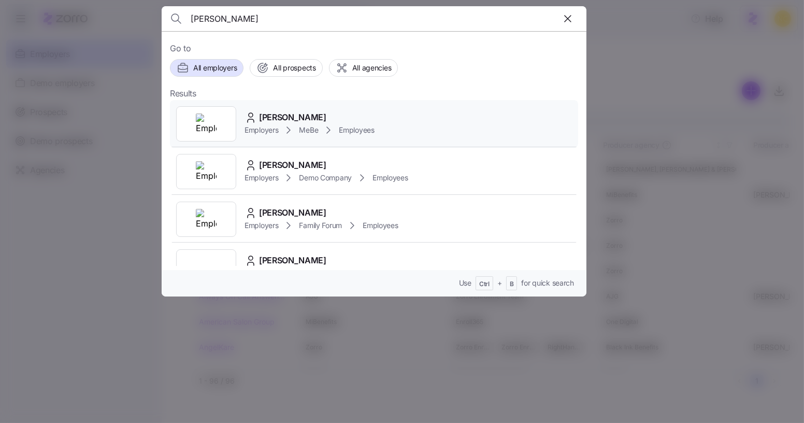
type input "[PERSON_NAME]"
click at [269, 109] on div "[PERSON_NAME] Employers MeBe Employees" at bounding box center [374, 124] width 408 height 48
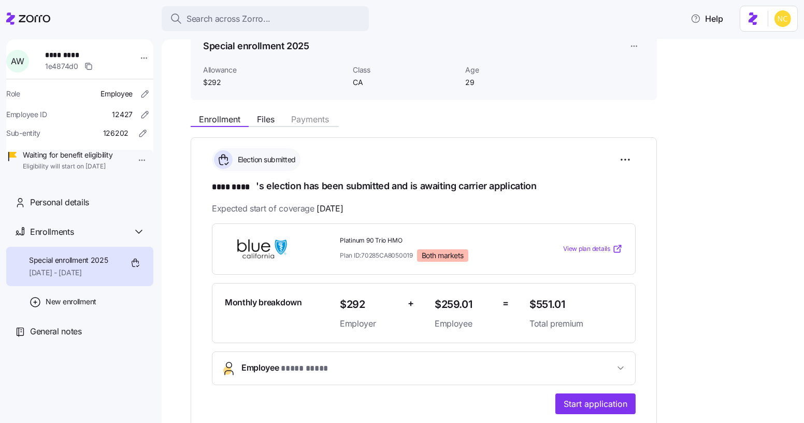
scroll to position [105, 0]
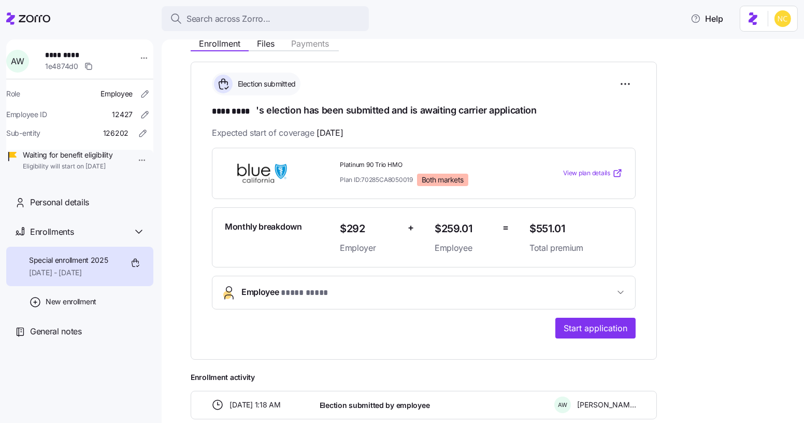
click at [304, 286] on span "* **** **** *" at bounding box center [305, 292] width 49 height 13
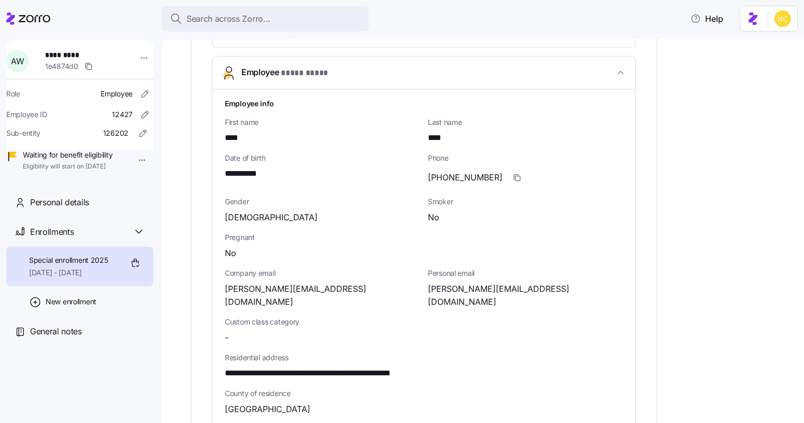
scroll to position [416, 0]
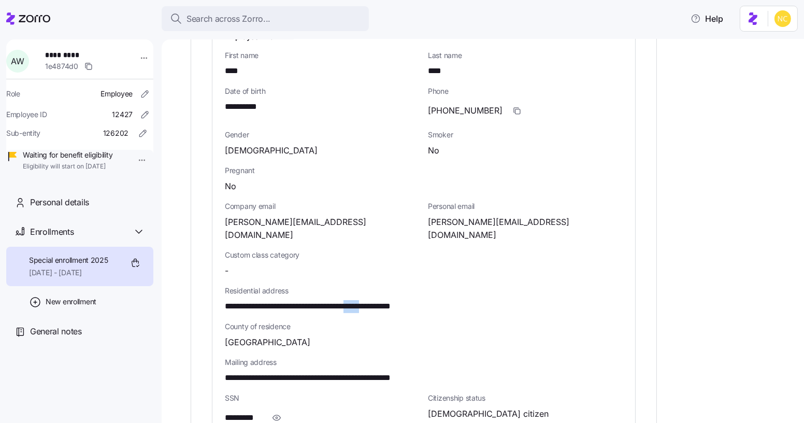
drag, startPoint x: 373, startPoint y: 288, endPoint x: 395, endPoint y: 289, distance: 21.8
click at [395, 300] on span "**********" at bounding box center [334, 306] width 218 height 13
copy span "*****"
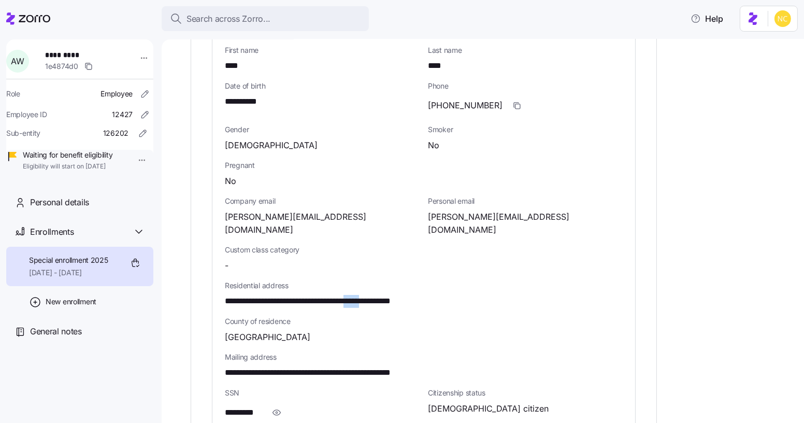
scroll to position [419, 0]
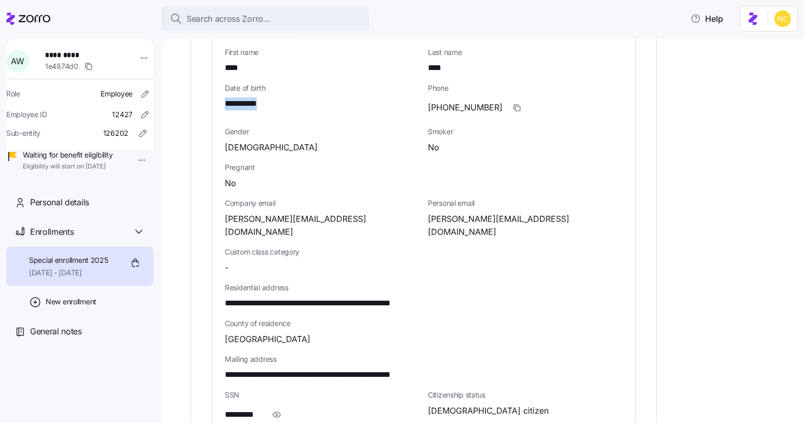
drag, startPoint x: 265, startPoint y: 104, endPoint x: 213, endPoint y: 102, distance: 51.8
click at [213, 102] on div "**********" at bounding box center [423, 290] width 423 height 540
copy span "**********"
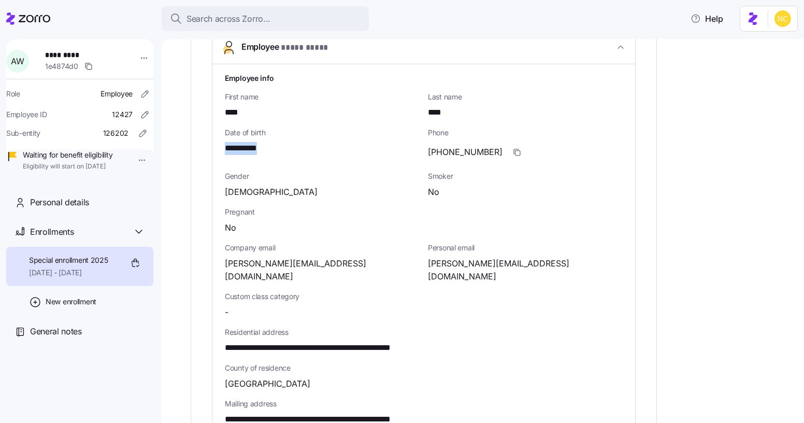
scroll to position [375, 0]
drag, startPoint x: 344, startPoint y: 258, endPoint x: 220, endPoint y: 259, distance: 124.8
click at [220, 259] on div "**********" at bounding box center [423, 334] width 423 height 540
copy span "[PERSON_NAME][EMAIL_ADDRESS][DOMAIN_NAME]"
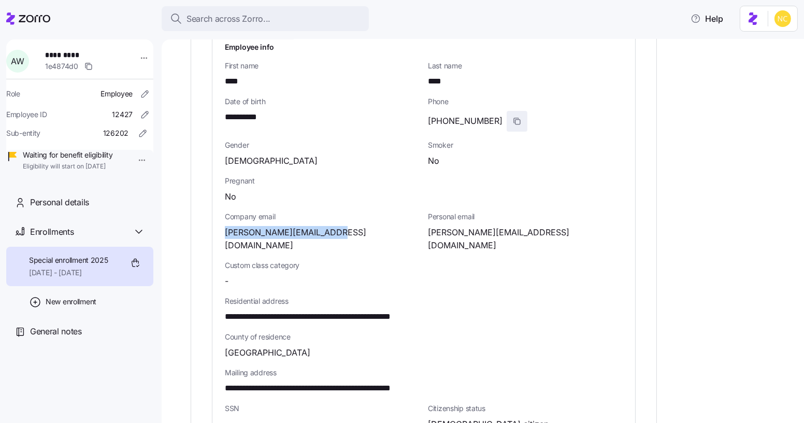
click at [513, 121] on icon "button" at bounding box center [517, 121] width 8 height 8
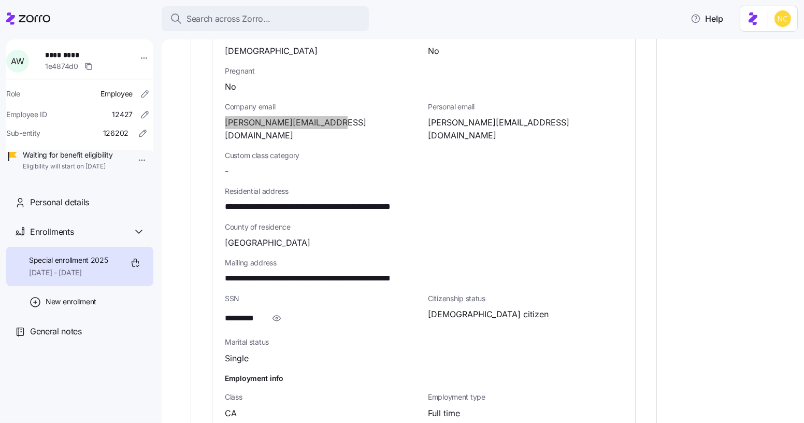
scroll to position [520, 0]
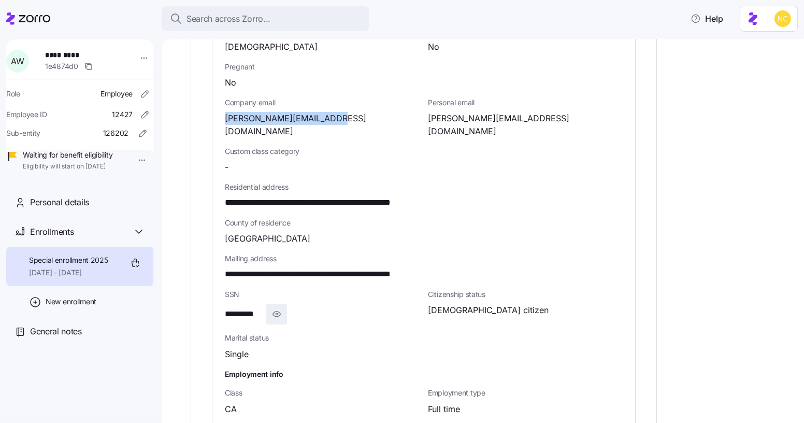
click at [284, 304] on span "button" at bounding box center [277, 314] width 20 height 20
drag, startPoint x: 217, startPoint y: 298, endPoint x: 297, endPoint y: 298, distance: 80.3
click at [297, 298] on div "**********" at bounding box center [423, 189] width 423 height 540
copy span "**********"
drag, startPoint x: 221, startPoint y: 255, endPoint x: 309, endPoint y: 258, distance: 88.1
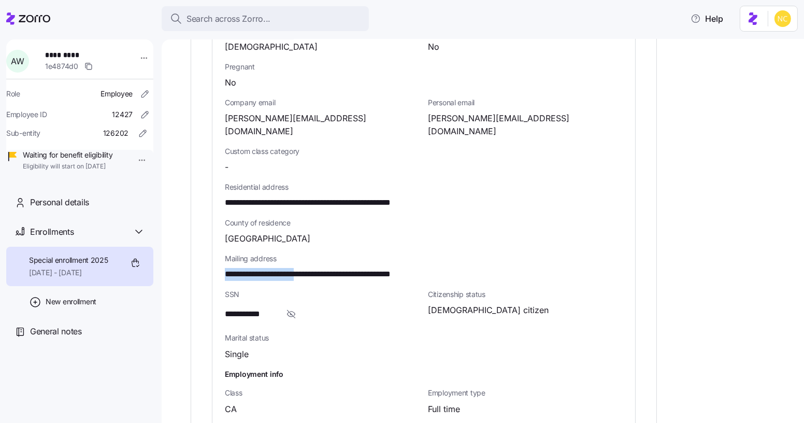
click at [309, 258] on div "**********" at bounding box center [423, 189] width 423 height 540
copy span "**********"
drag, startPoint x: 316, startPoint y: 256, endPoint x: 353, endPoint y: 261, distance: 37.7
click at [353, 268] on span "**********" at bounding box center [334, 274] width 218 height 13
copy span "*********"
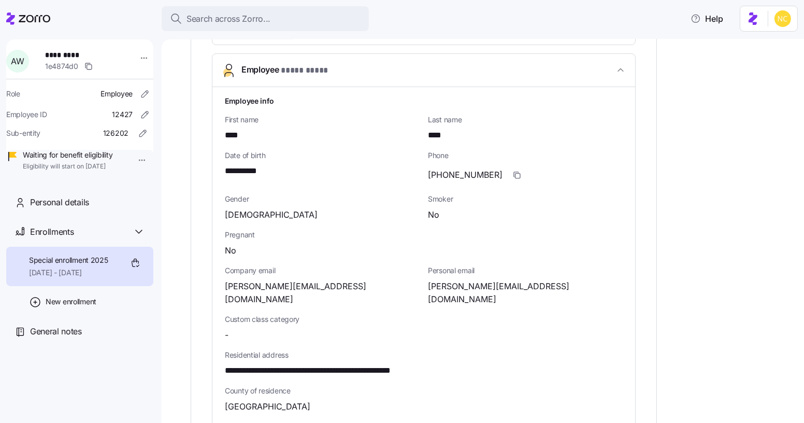
scroll to position [350, 0]
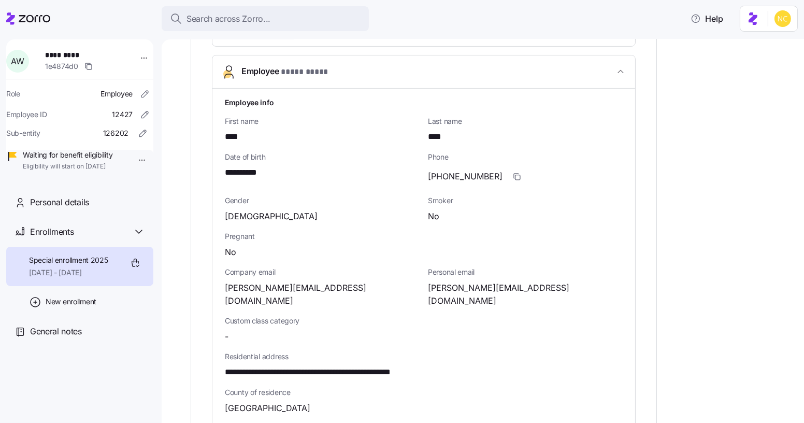
drag, startPoint x: 362, startPoint y: 196, endPoint x: 342, endPoint y: 208, distance: 23.3
click at [342, 210] on div "[DEMOGRAPHIC_DATA]" at bounding box center [322, 216] width 195 height 13
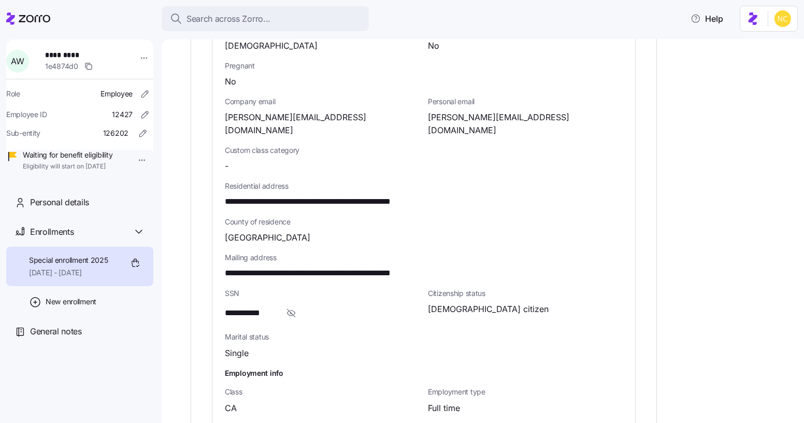
scroll to position [528, 0]
